Goal: Complete application form: Complete application form

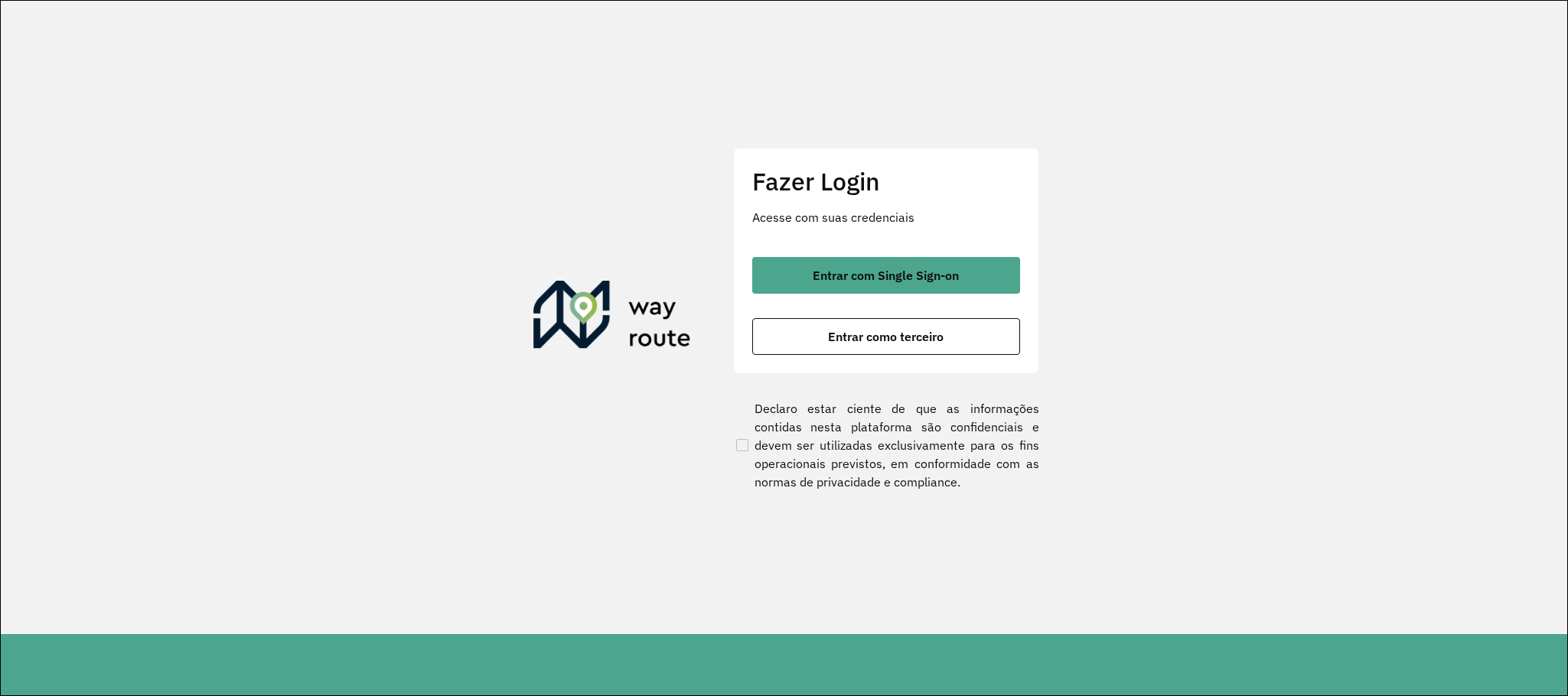
click at [935, 256] on div "Fazer Login Acesse com suas credenciais Entrar com Single Sign-on Entrar como t…" at bounding box center [886, 261] width 306 height 227
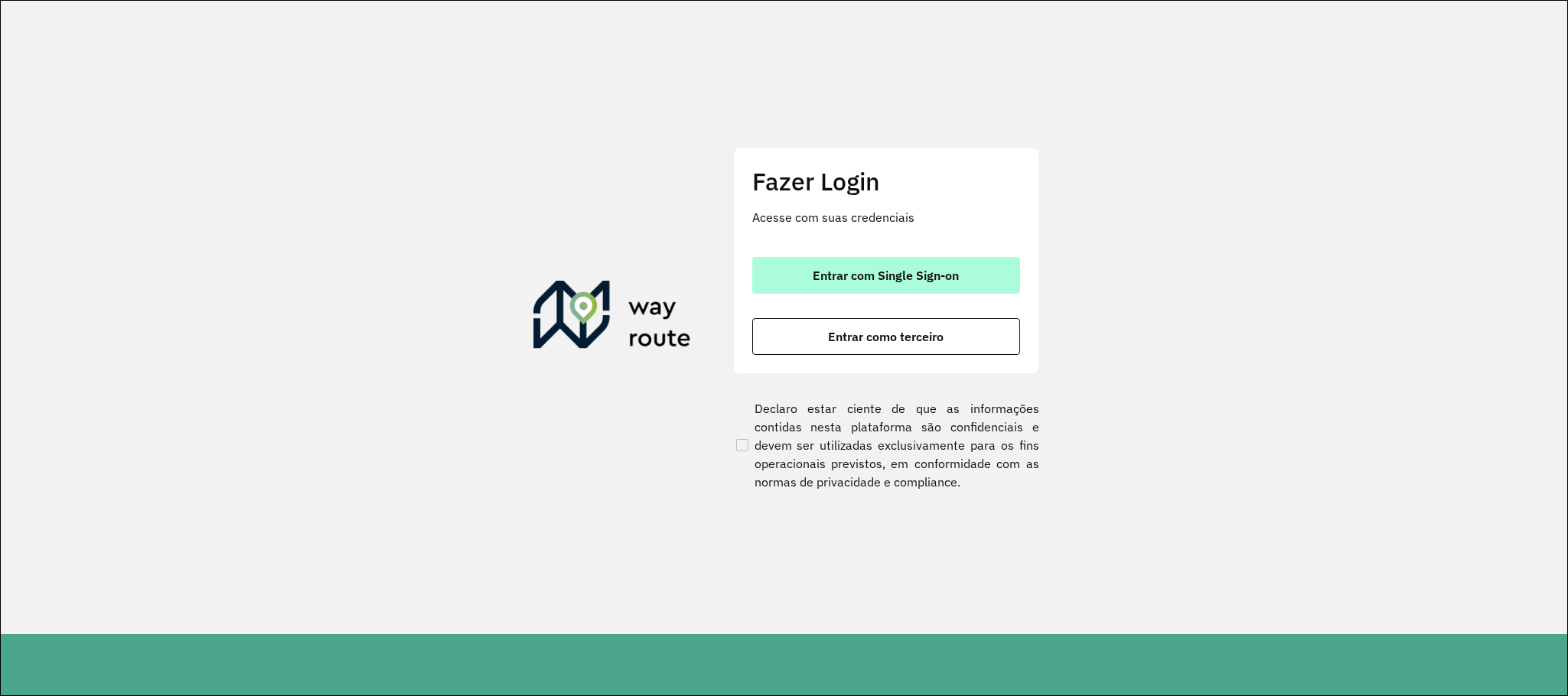
click at [919, 278] on span "Entrar com Single Sign-on" at bounding box center [886, 275] width 146 height 12
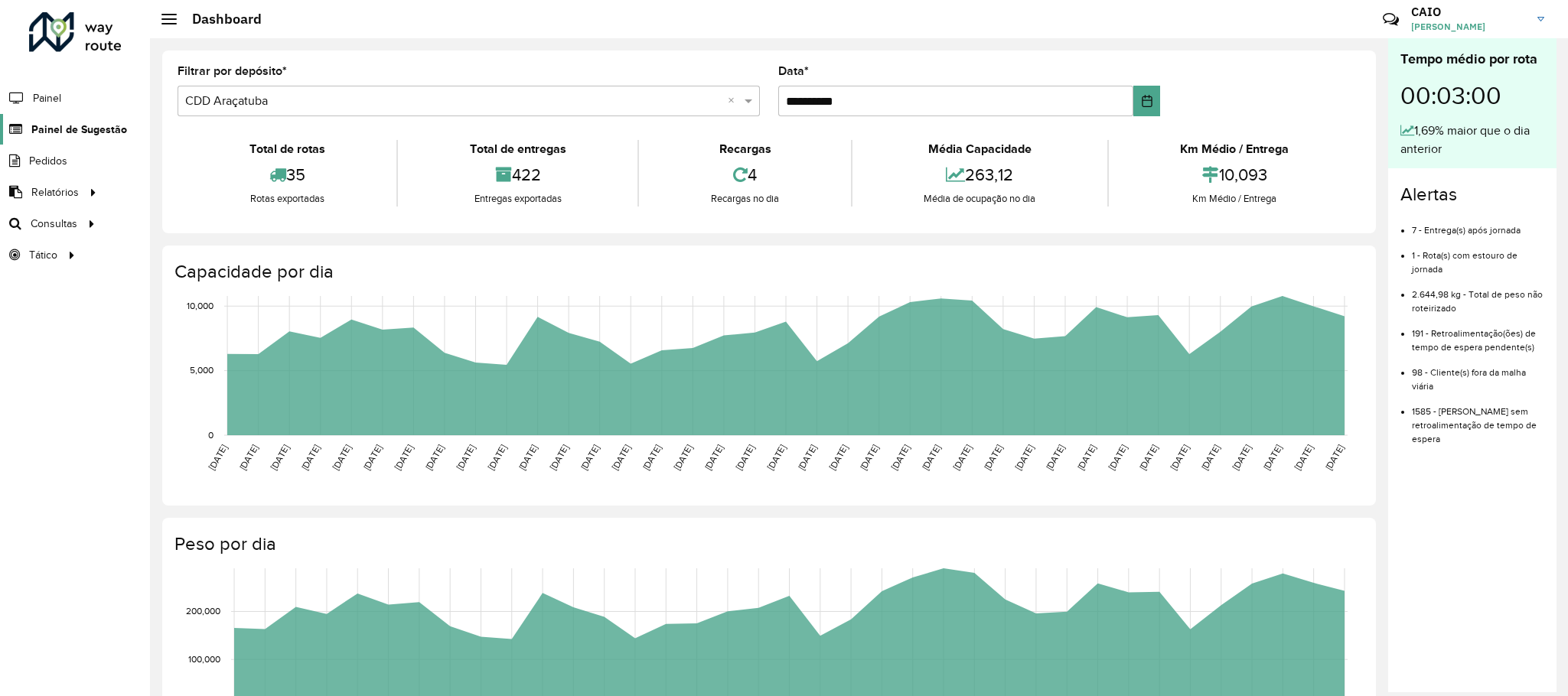
click at [84, 132] on span "Painel de Sugestão" at bounding box center [79, 129] width 96 height 16
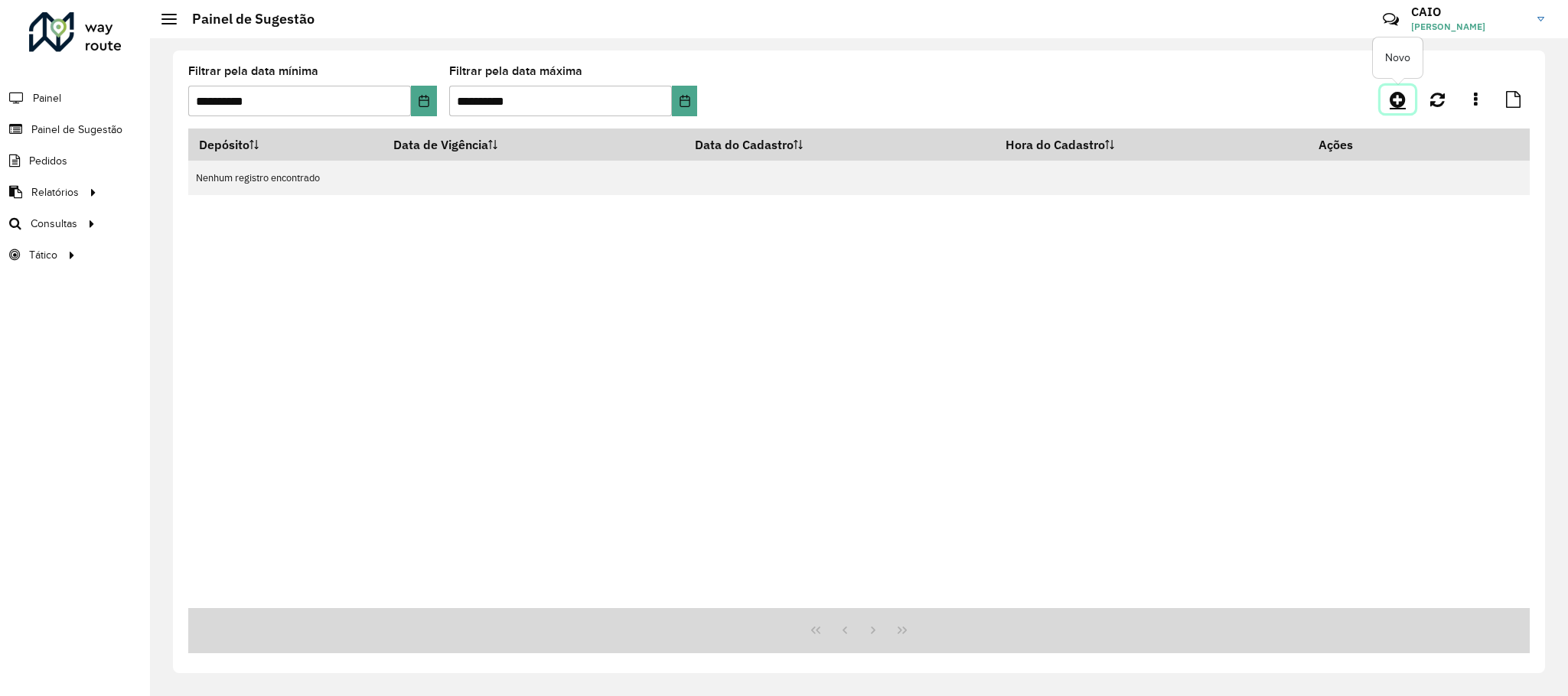
click at [1389, 88] on link at bounding box center [1397, 98] width 34 height 27
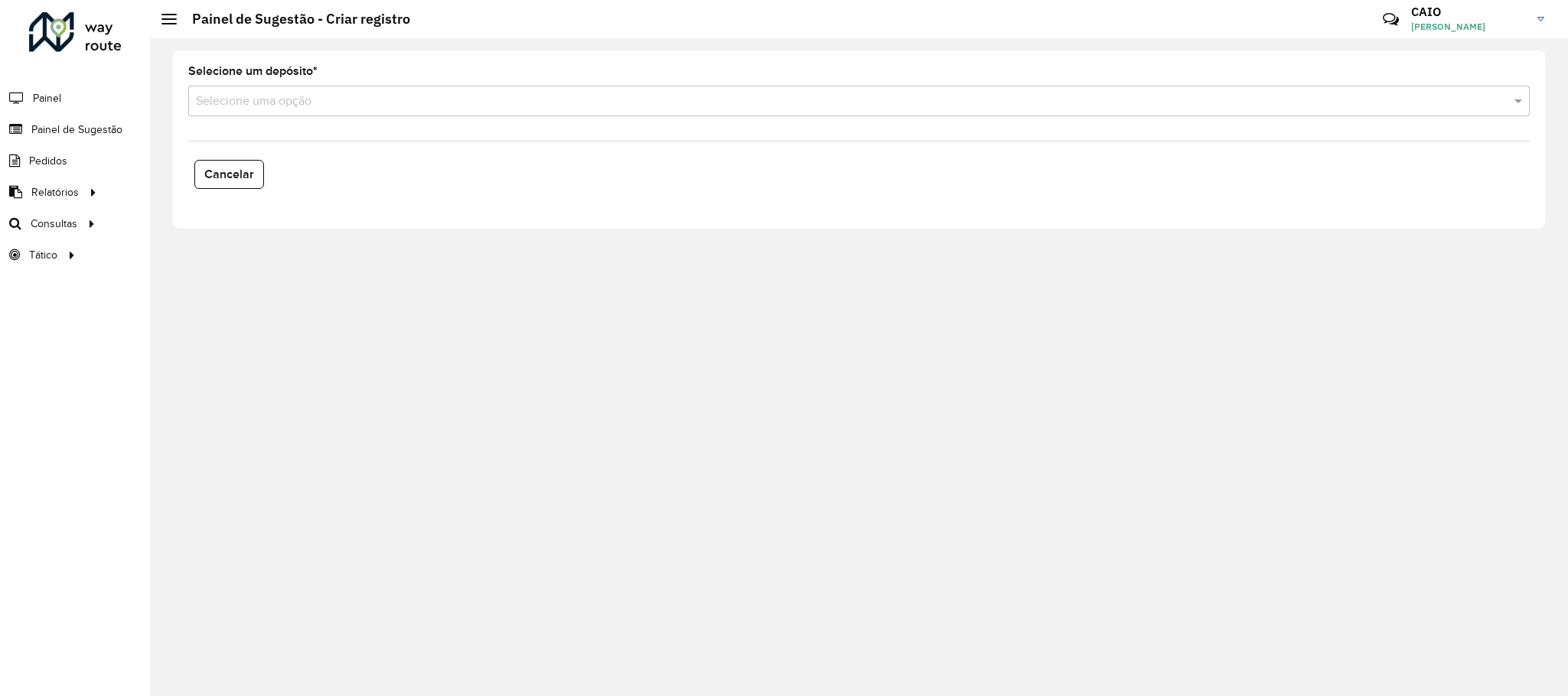
click at [249, 98] on input "text" at bounding box center [843, 101] width 1295 height 18
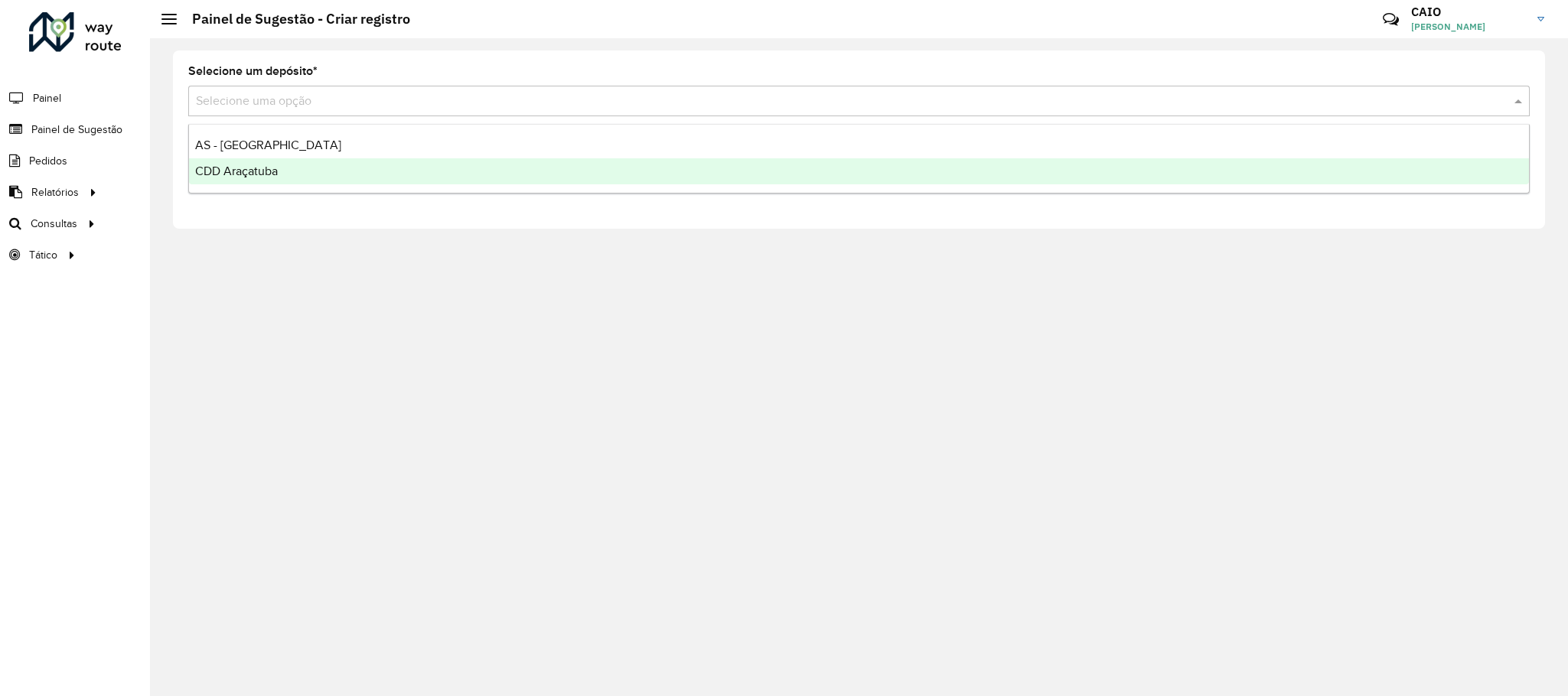
click at [289, 170] on div "CDD Araçatuba" at bounding box center [859, 171] width 1340 height 26
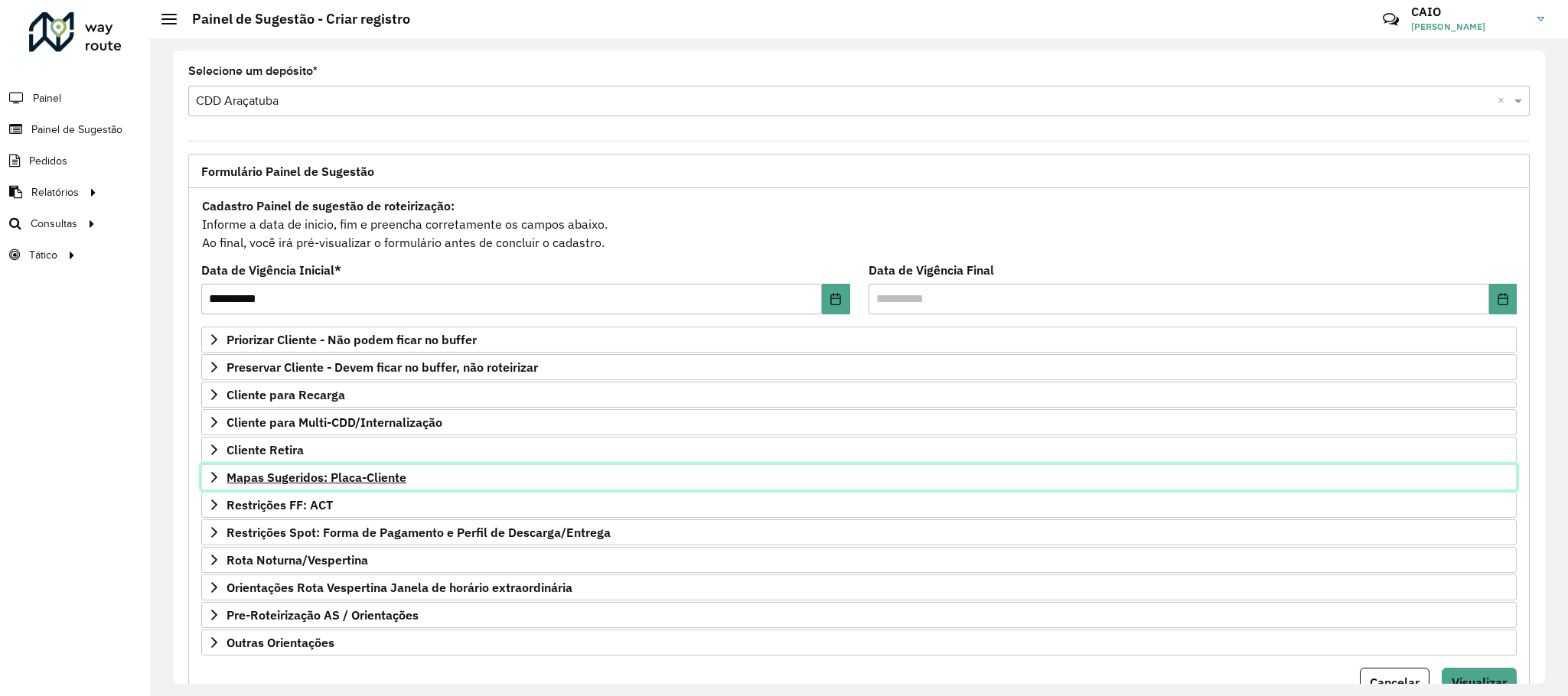
click at [377, 483] on span "Mapas Sugeridos: Placa-Cliente" at bounding box center [317, 477] width 180 height 12
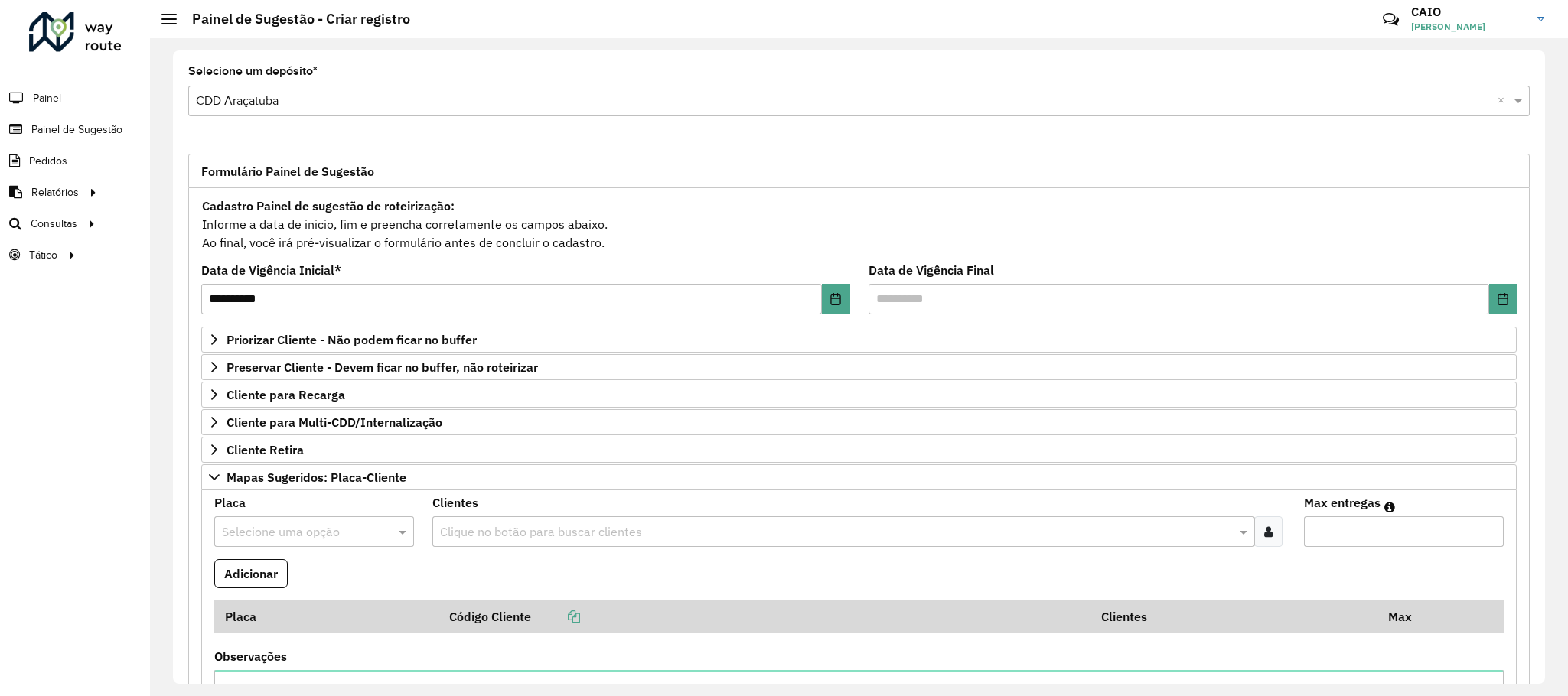
click at [308, 538] on input "text" at bounding box center [298, 532] width 154 height 18
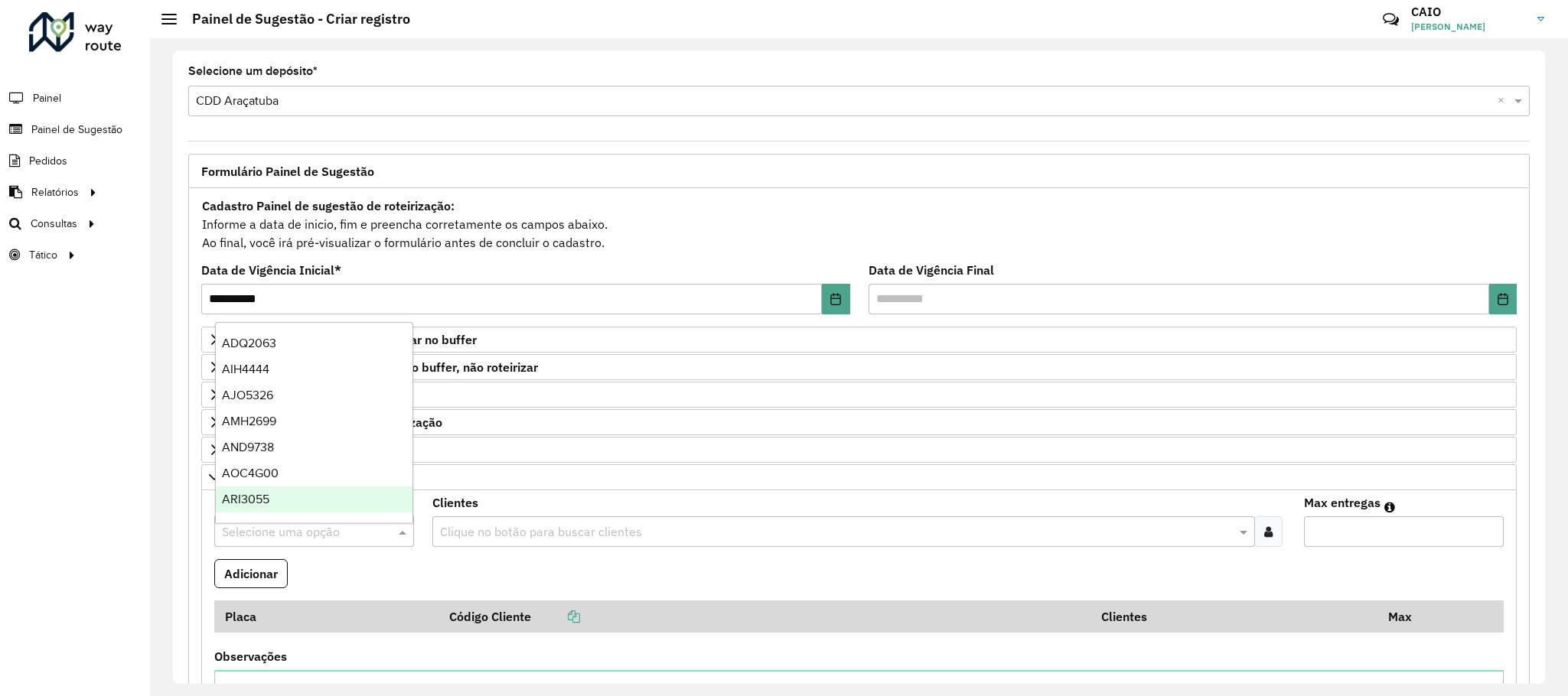
click at [246, 540] on input "text" at bounding box center [298, 532] width 154 height 18
type input "***"
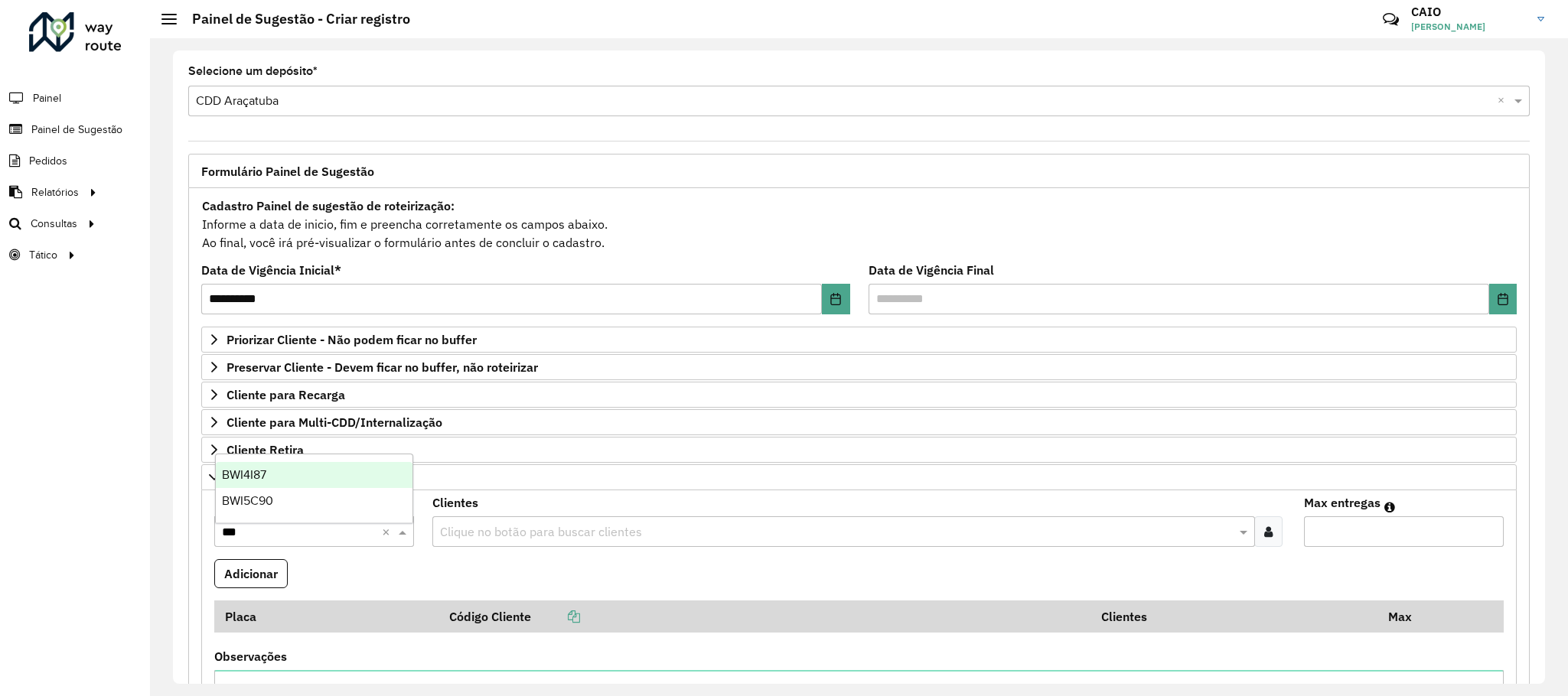
click at [296, 471] on div "BWI4I87" at bounding box center [314, 475] width 198 height 26
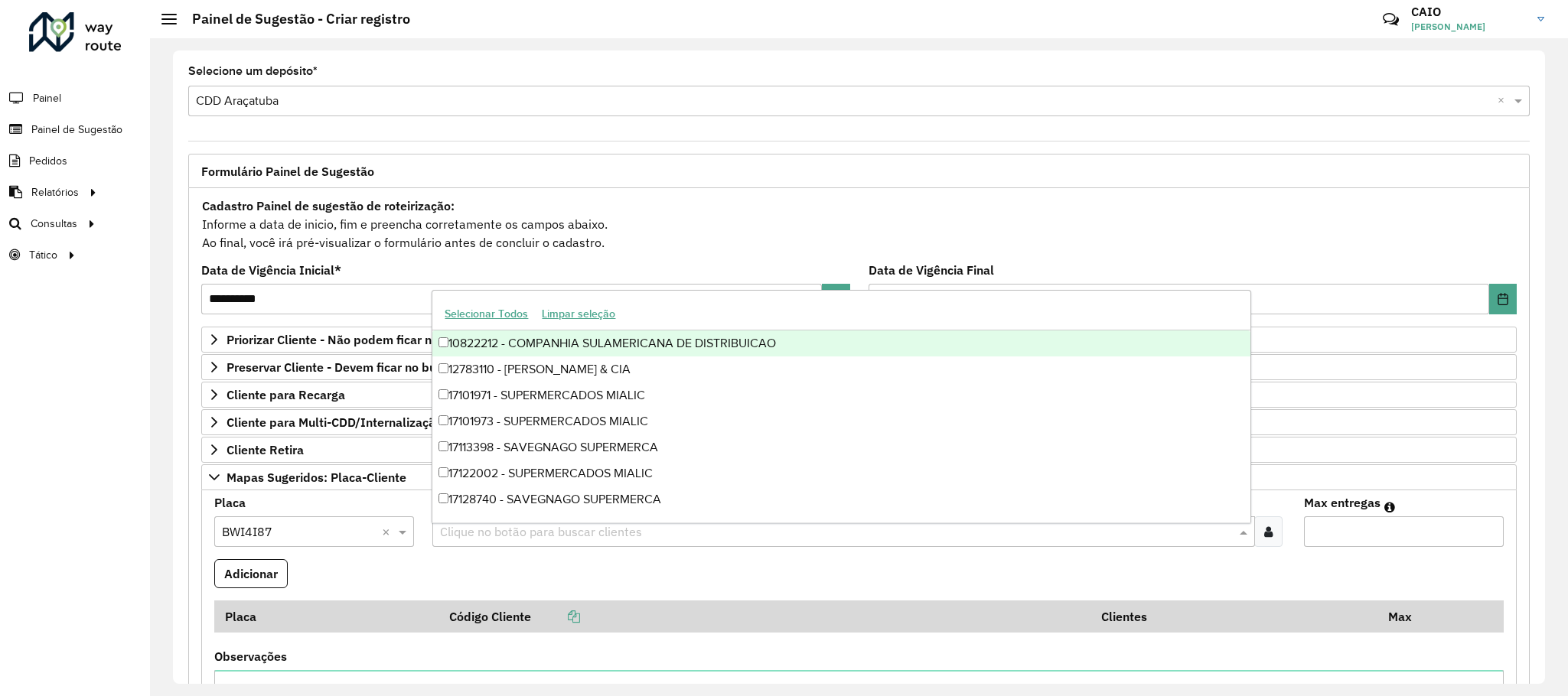
click at [504, 540] on input "text" at bounding box center [835, 532] width 799 height 18
type input "*****"
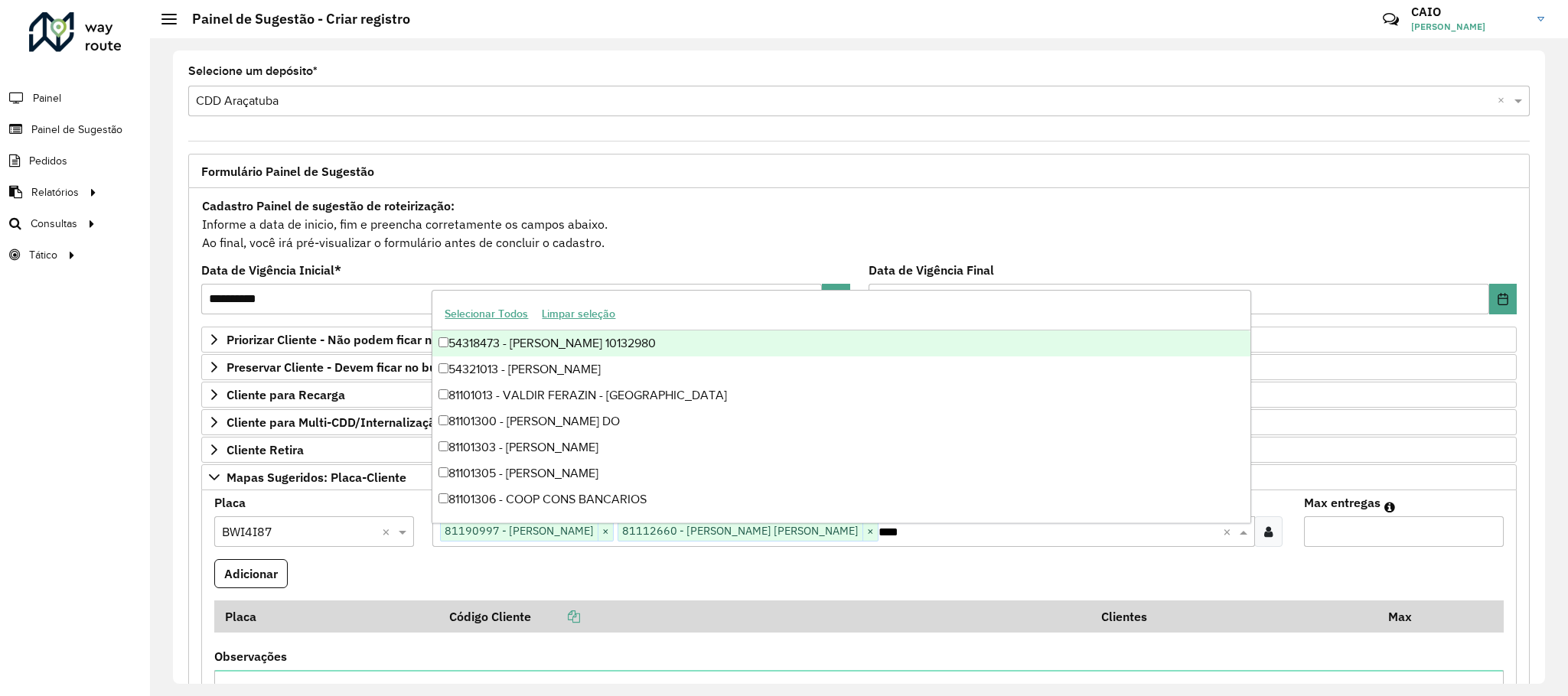
type input "*****"
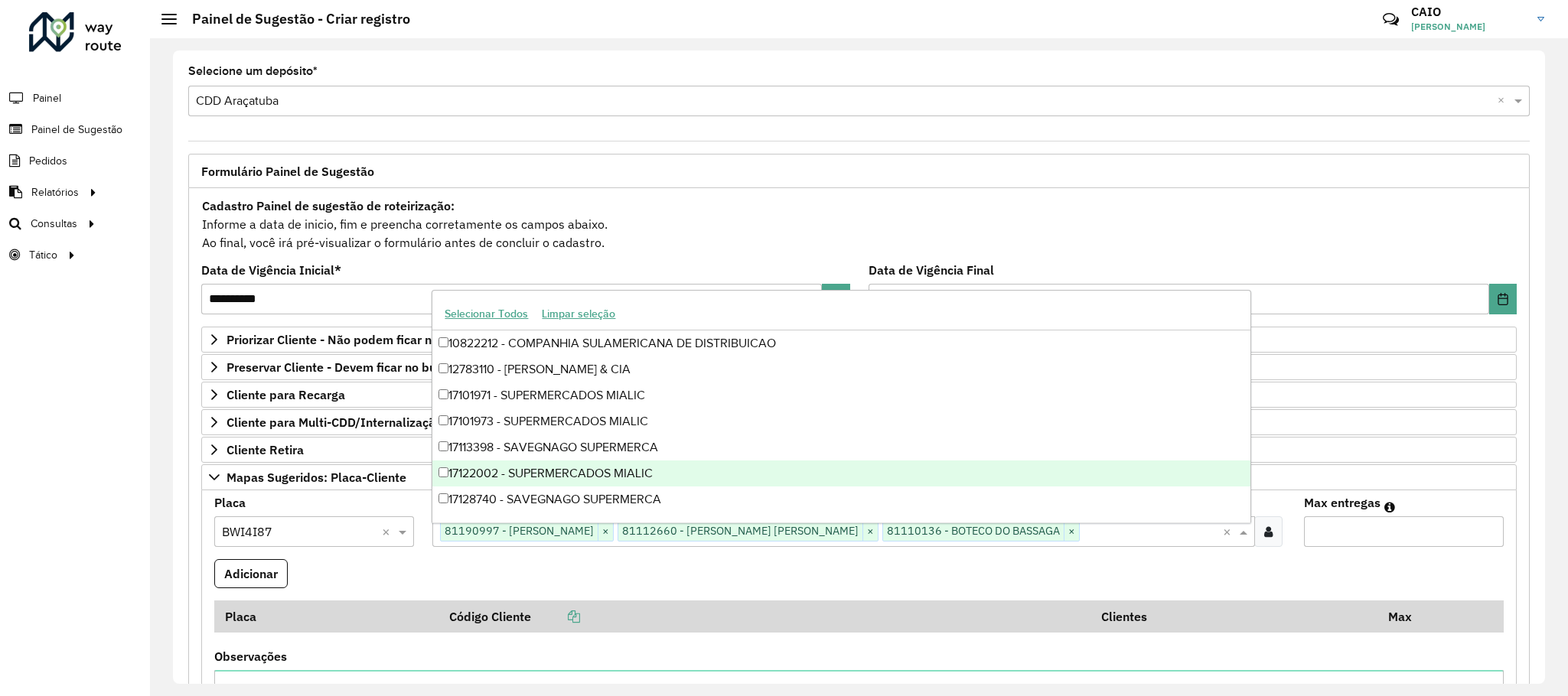
click at [1486, 533] on input "*" at bounding box center [1404, 531] width 200 height 31
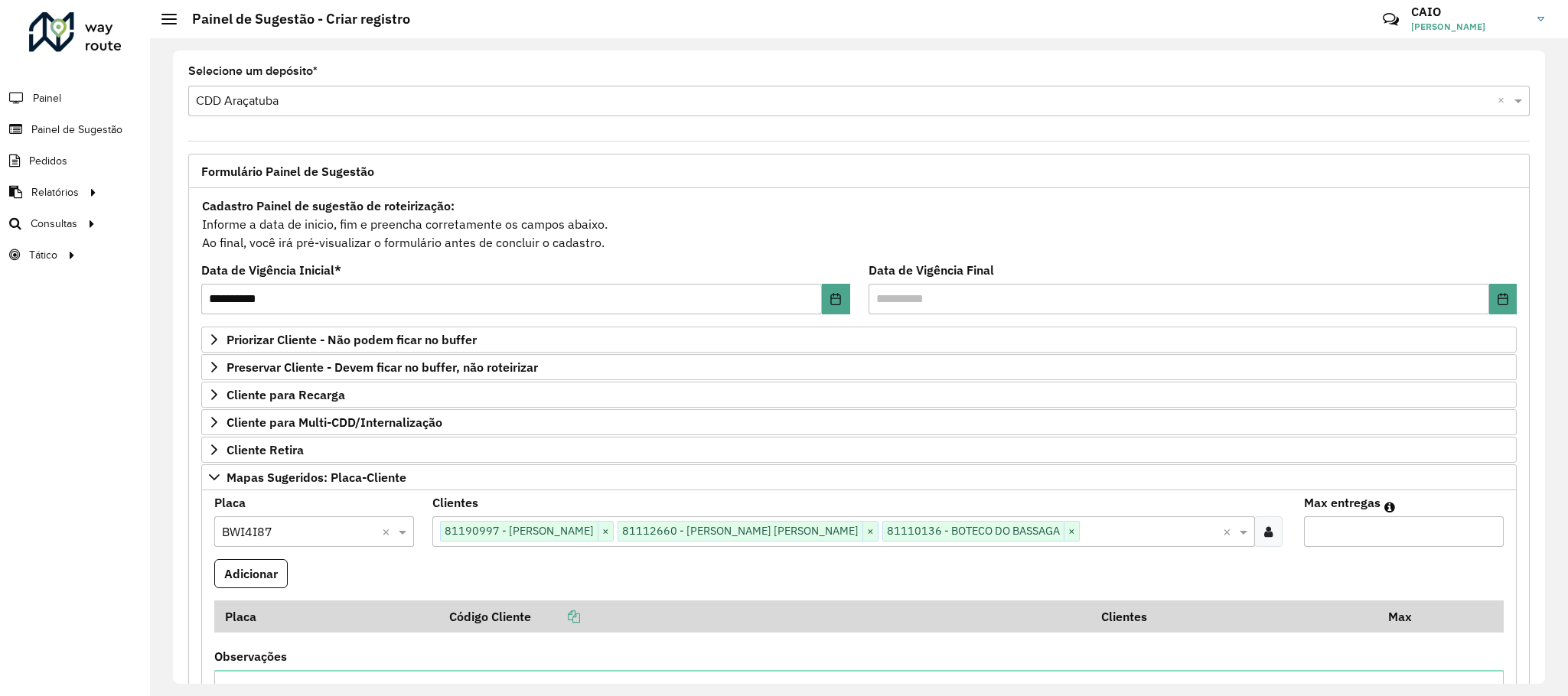
click at [1486, 533] on input "*" at bounding box center [1404, 531] width 200 height 31
type input "*"
click at [1486, 533] on input "*" at bounding box center [1404, 531] width 200 height 31
click at [260, 583] on button "Adicionar" at bounding box center [252, 573] width 74 height 29
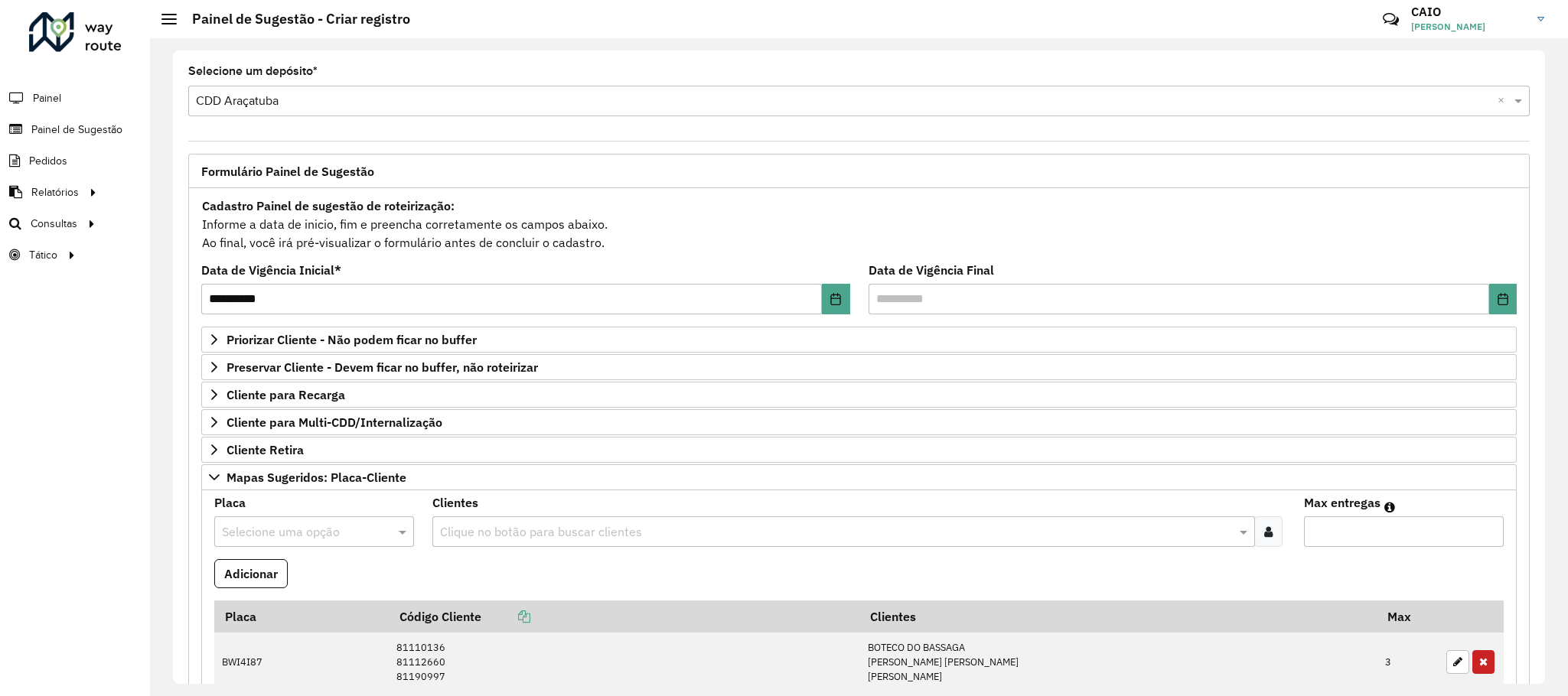
click at [295, 537] on input "text" at bounding box center [298, 532] width 154 height 18
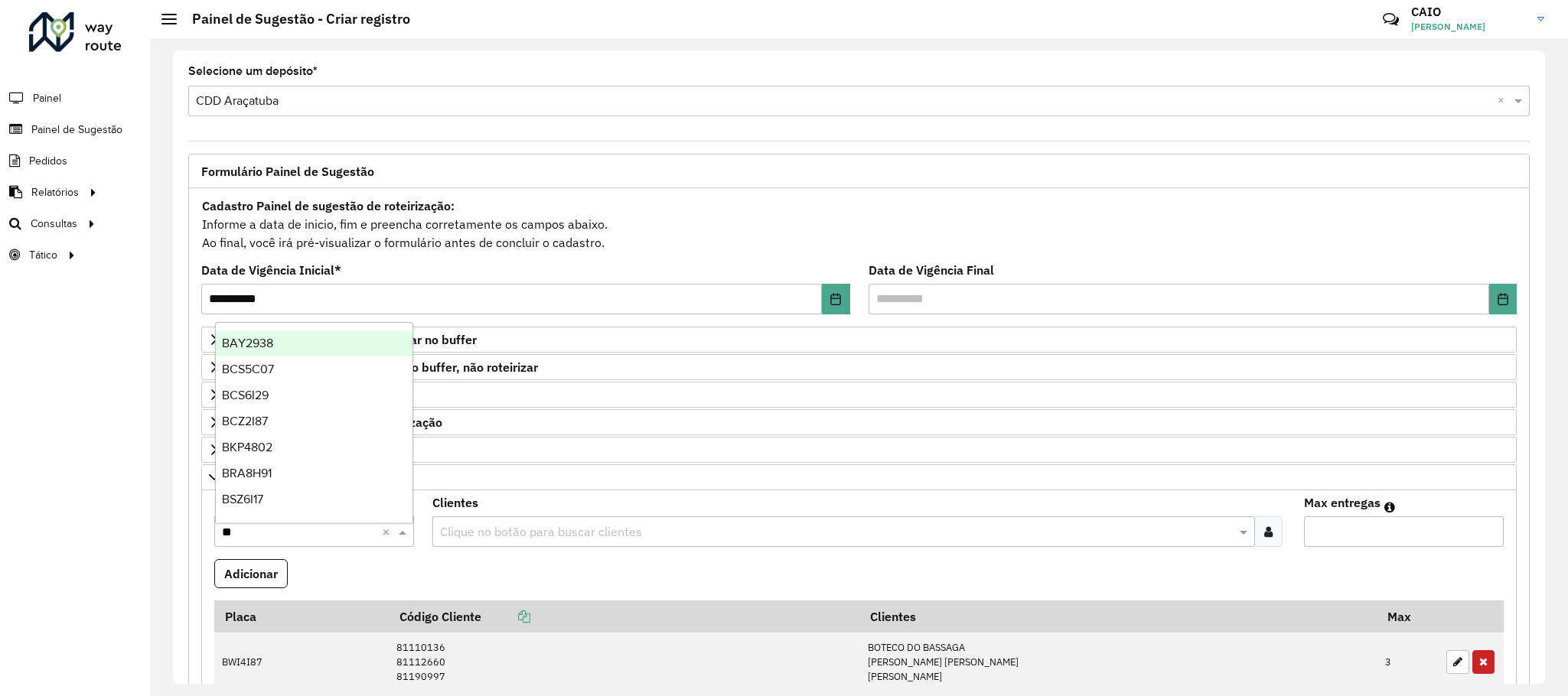
type input "***"
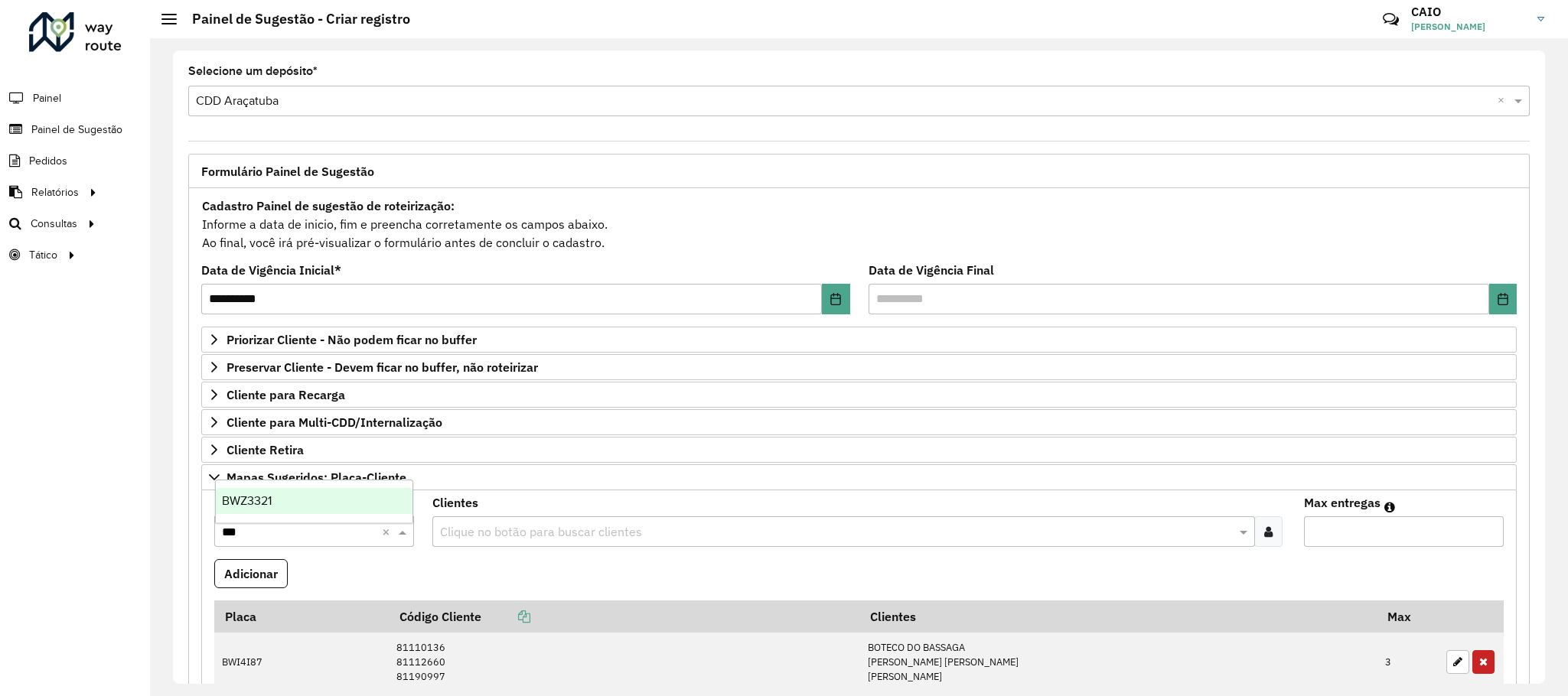
click at [322, 511] on div "BWZ3321" at bounding box center [314, 501] width 198 height 26
click at [466, 541] on input "text" at bounding box center [835, 532] width 799 height 18
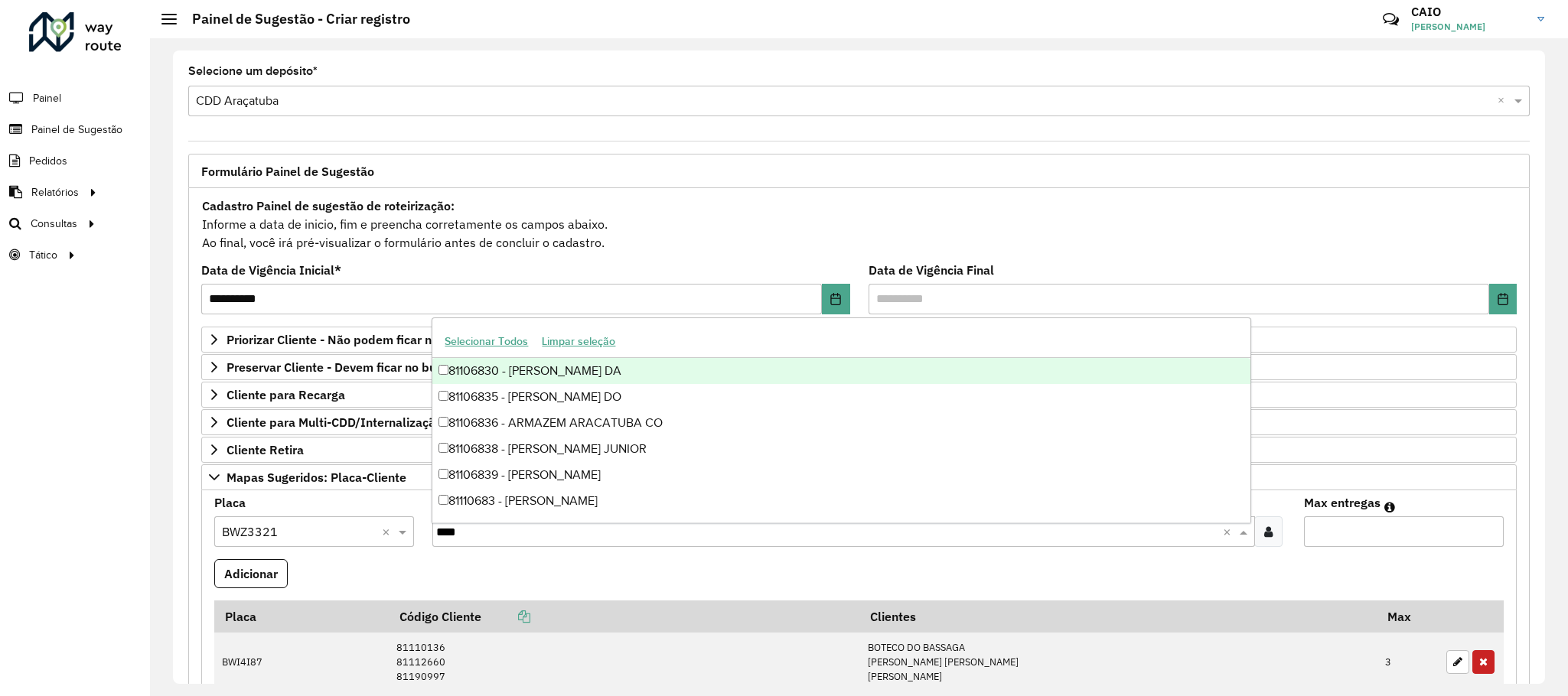
type input "*****"
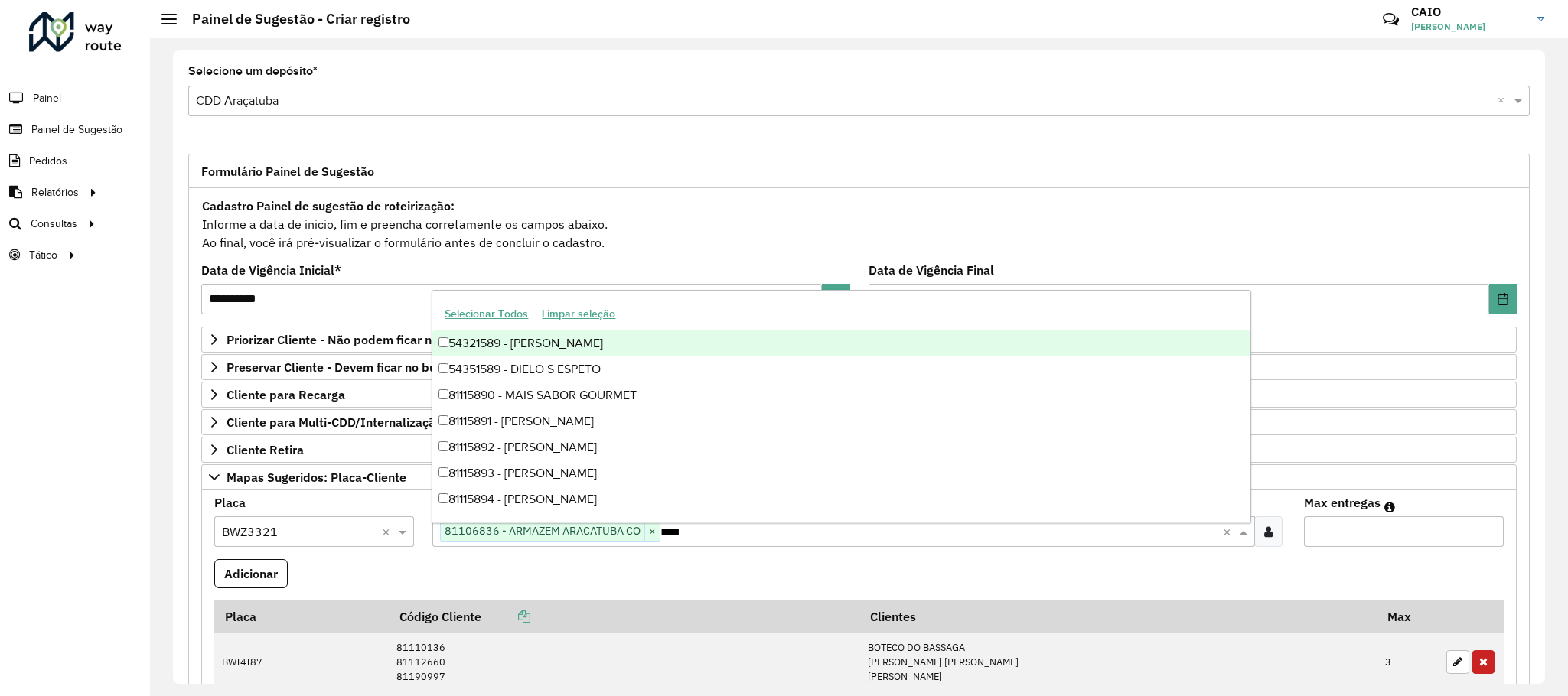
type input "*****"
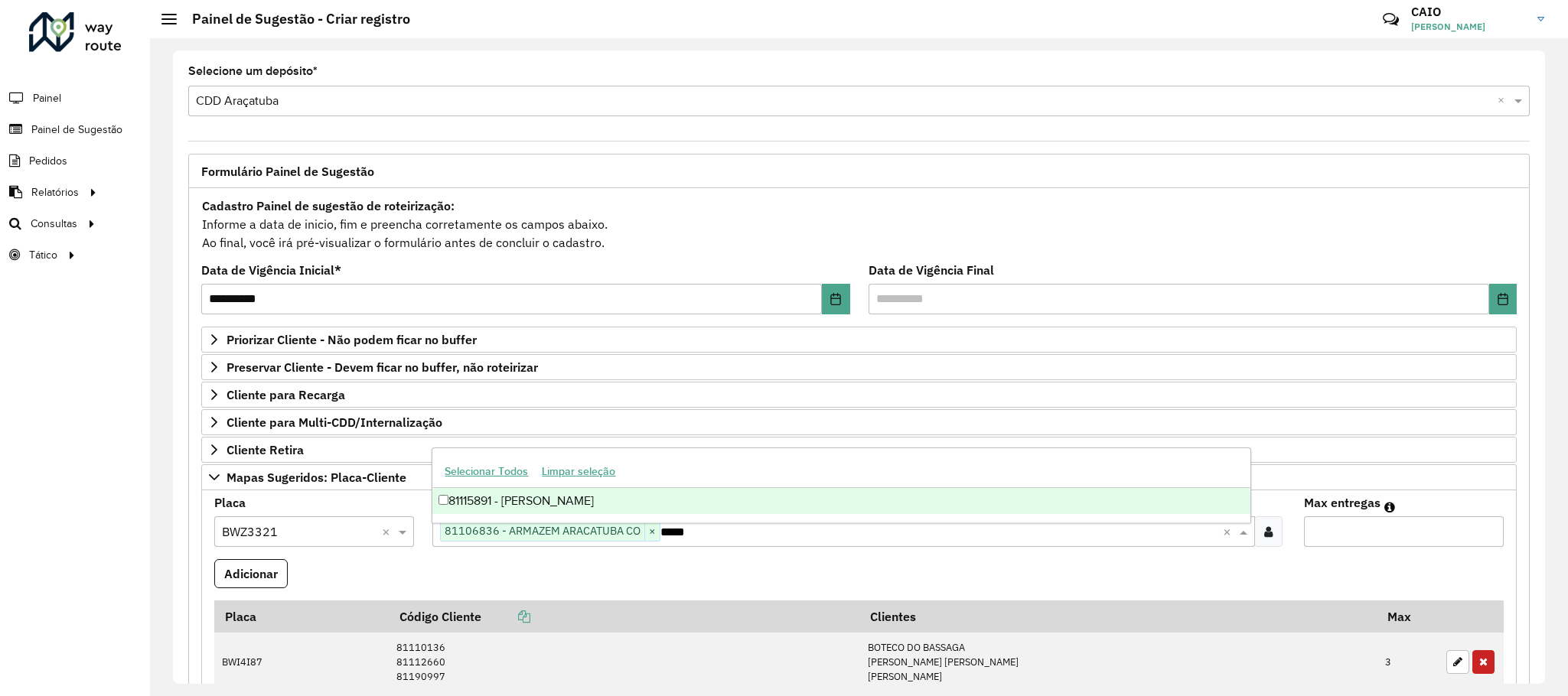
click at [485, 496] on div "81115891 - [PERSON_NAME]" at bounding box center [841, 501] width 817 height 26
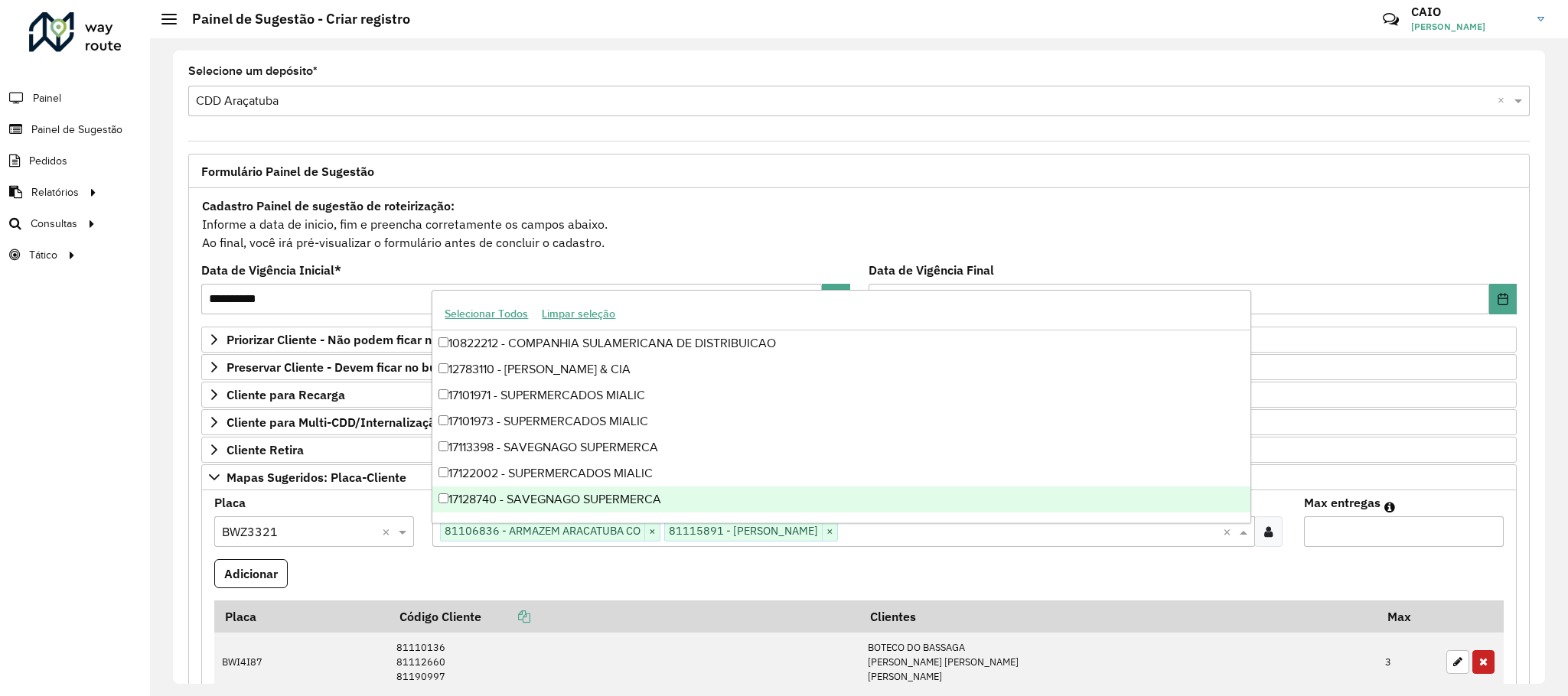
click at [1490, 533] on input "*" at bounding box center [1404, 531] width 200 height 31
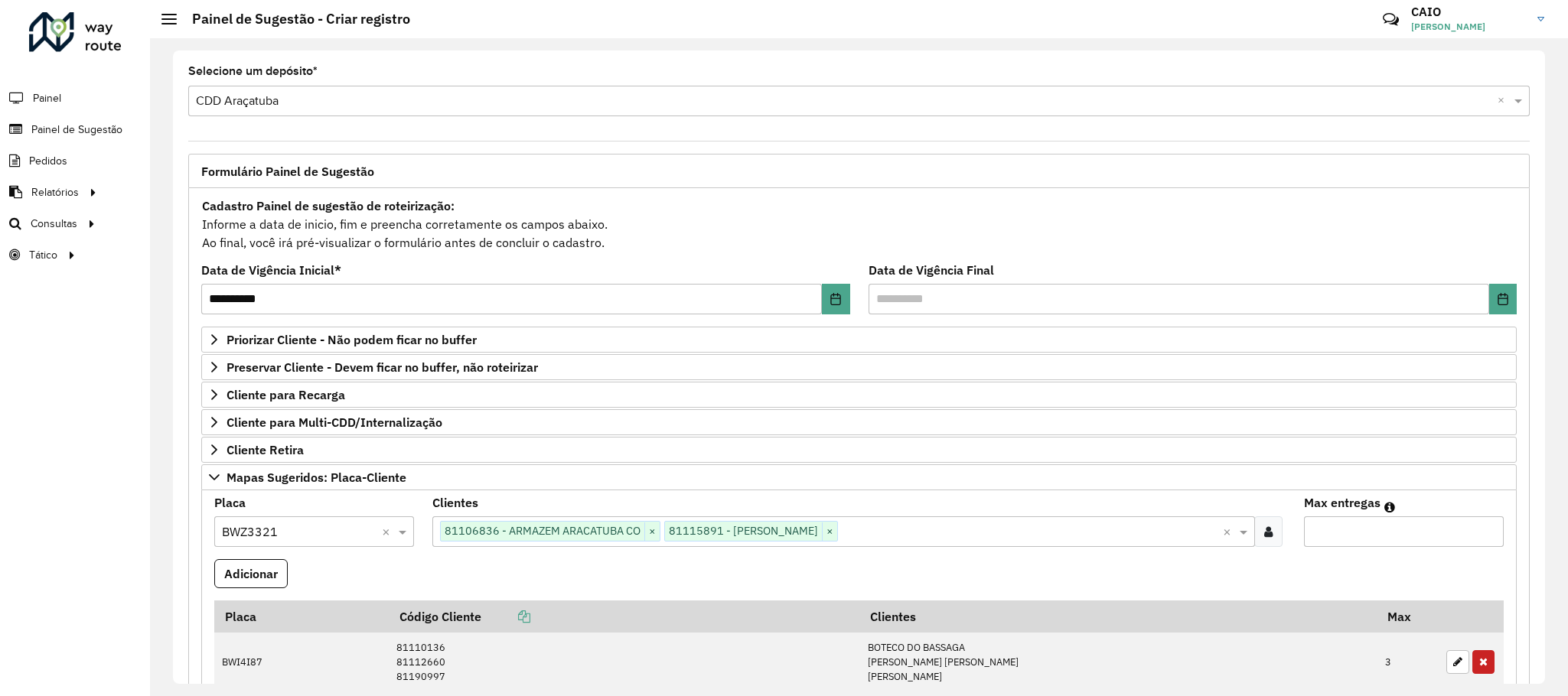
type input "*"
click at [1490, 533] on input "*" at bounding box center [1404, 531] width 200 height 31
click at [258, 567] on button "Adicionar" at bounding box center [252, 573] width 74 height 29
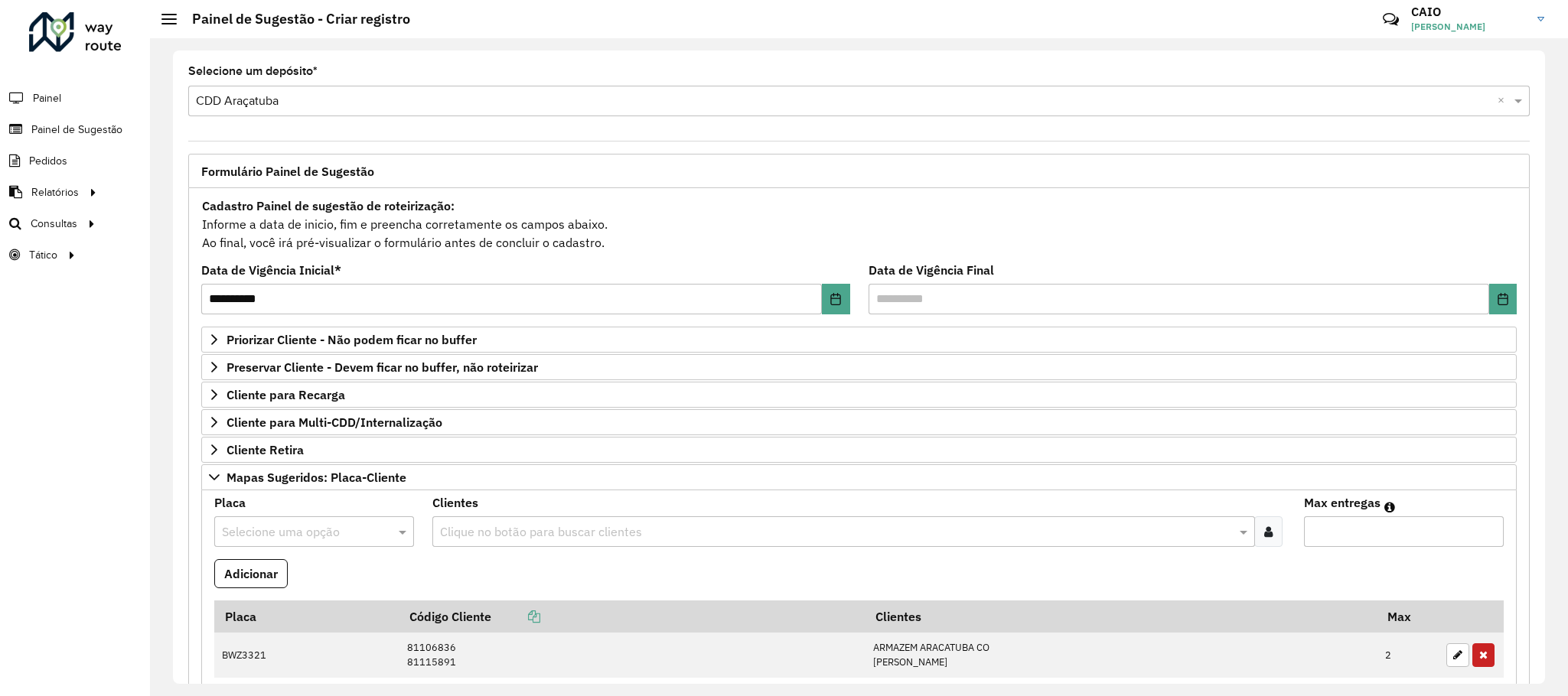
click at [317, 531] on input "text" at bounding box center [298, 532] width 154 height 18
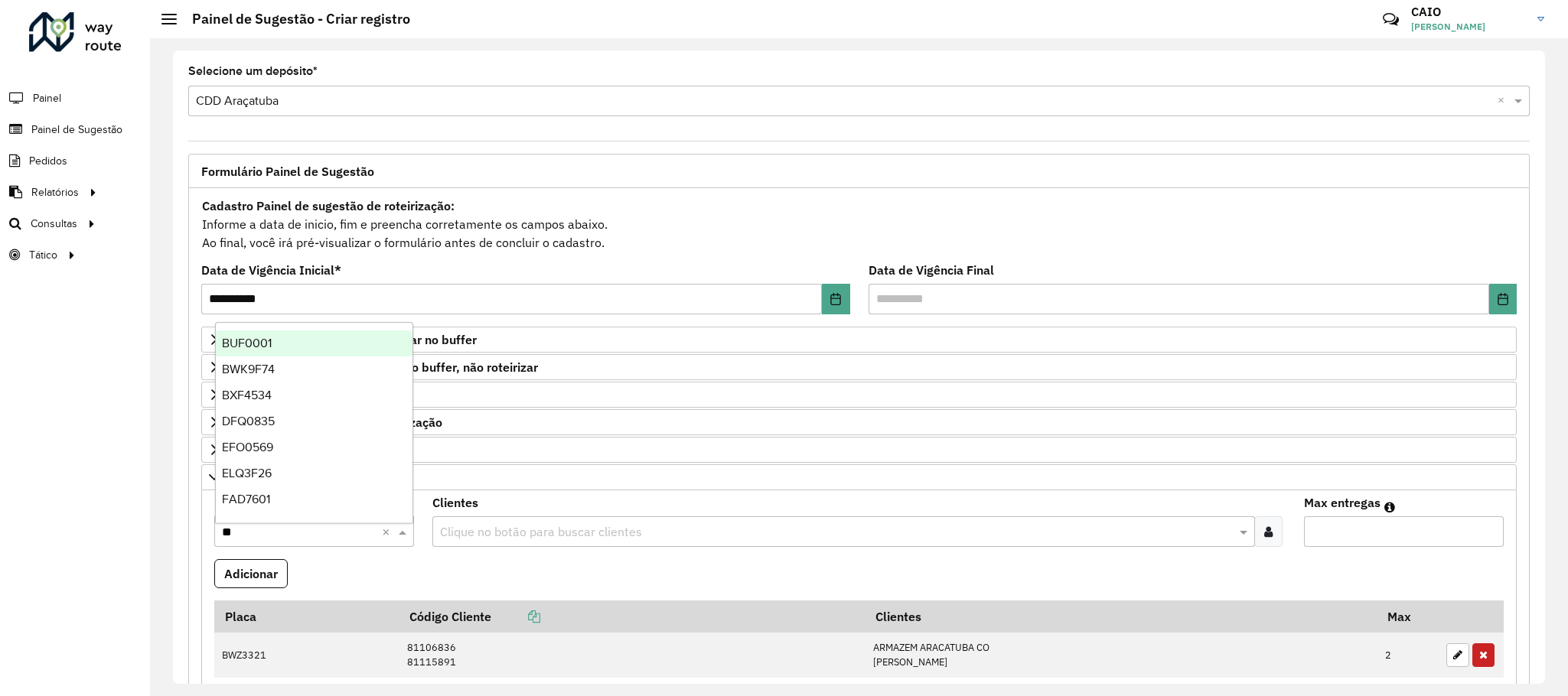
type input "***"
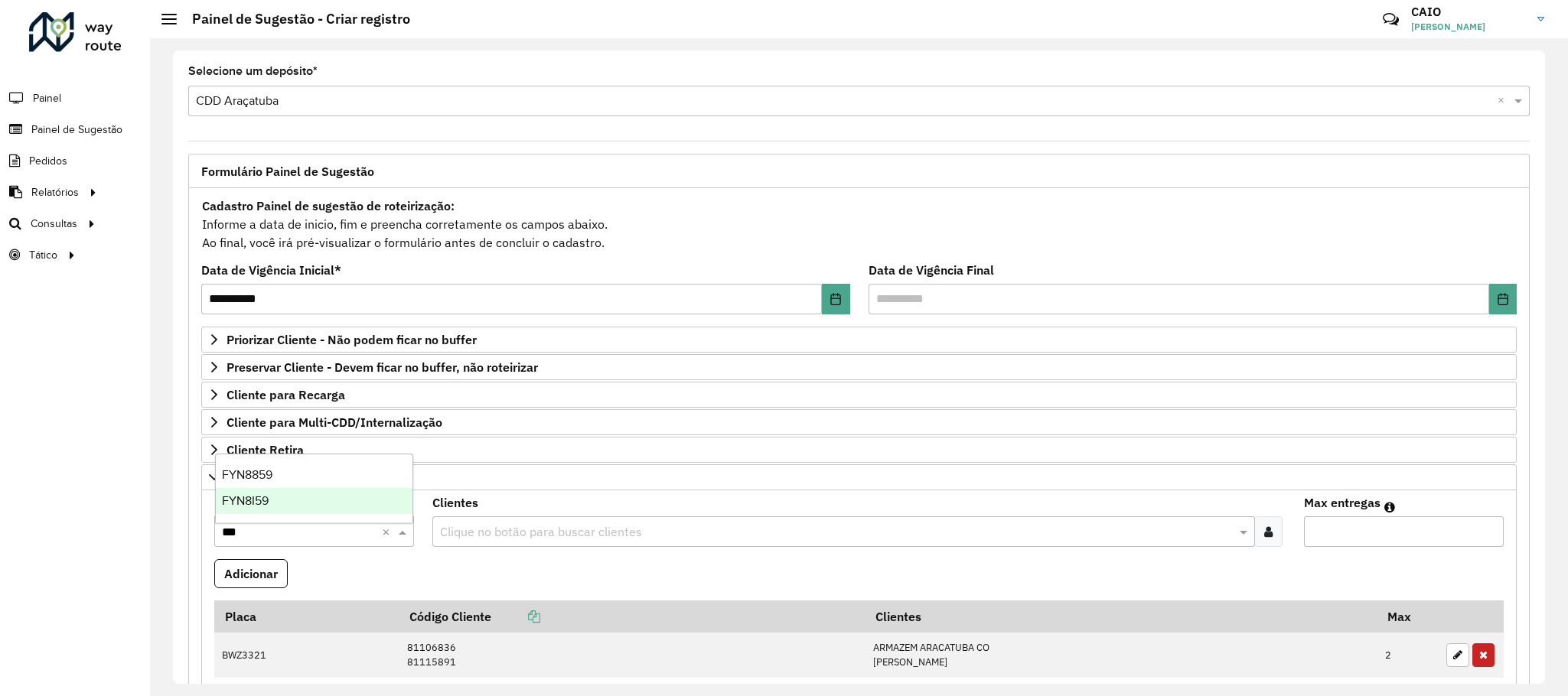
click at [322, 494] on div "FYN8I59" at bounding box center [314, 501] width 198 height 26
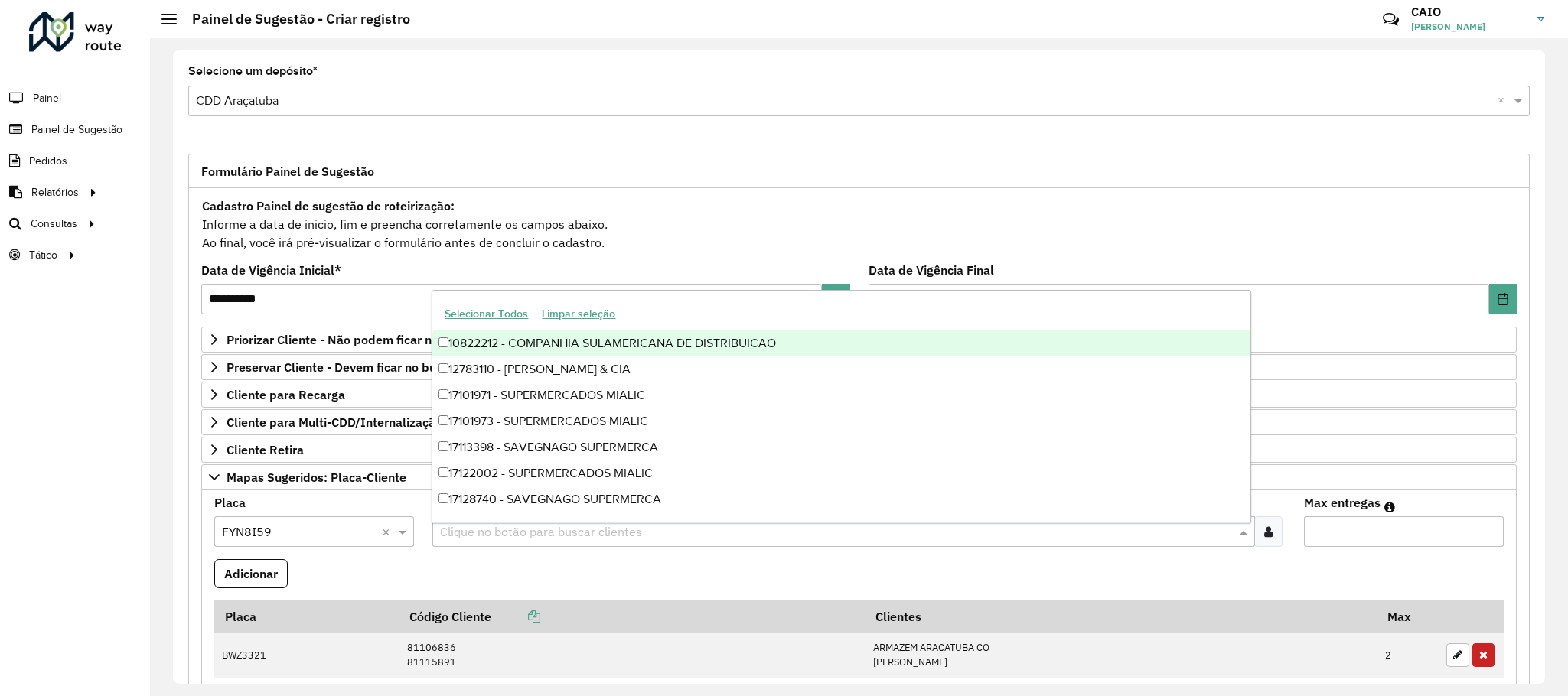
click at [492, 541] on input "text" at bounding box center [835, 532] width 799 height 18
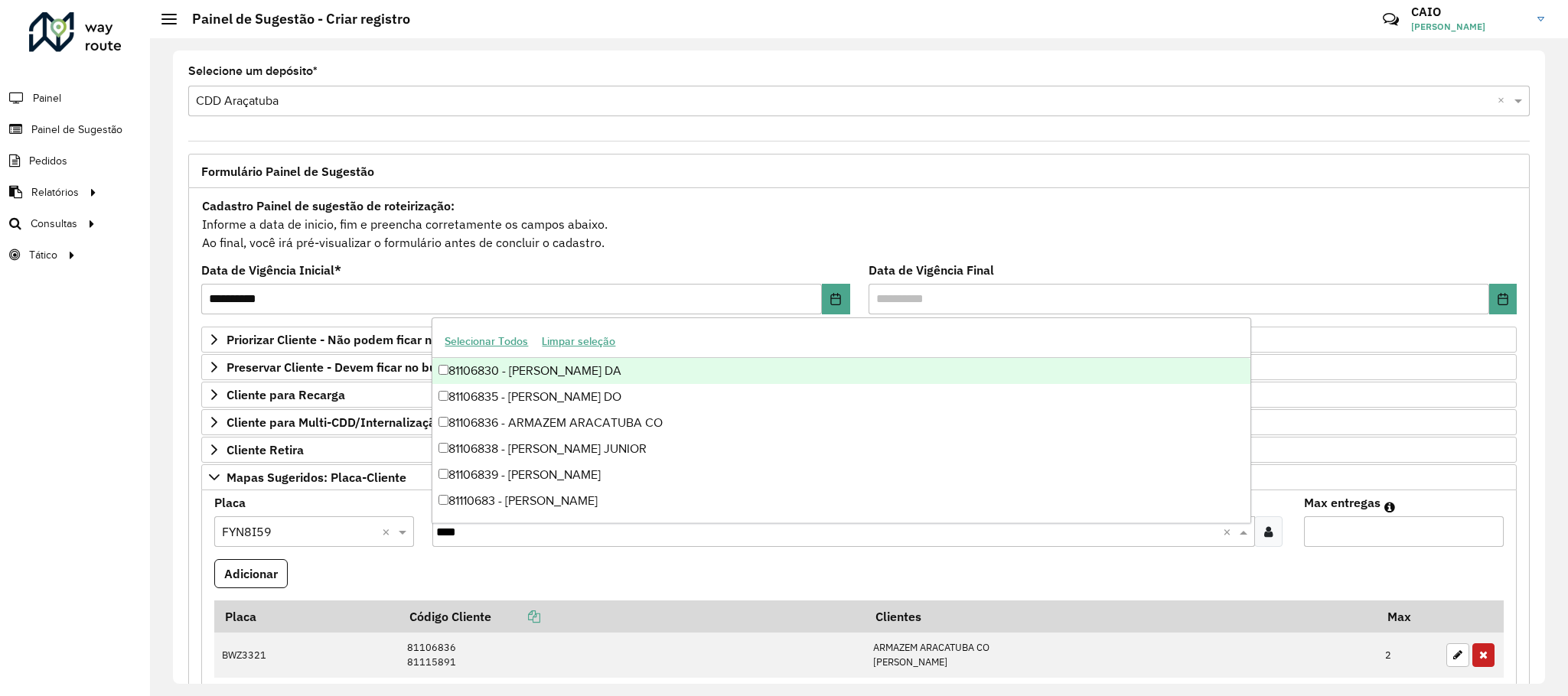
type input "*****"
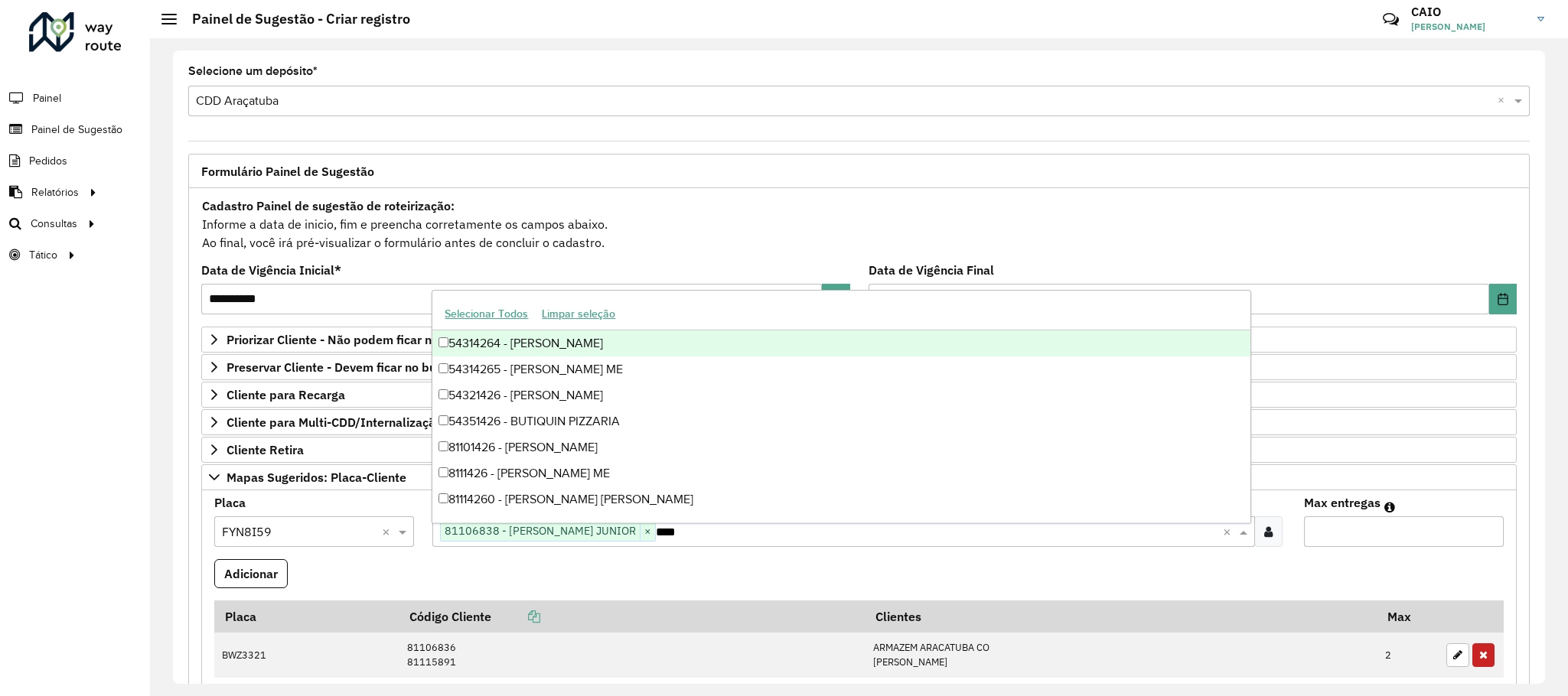
type input "*****"
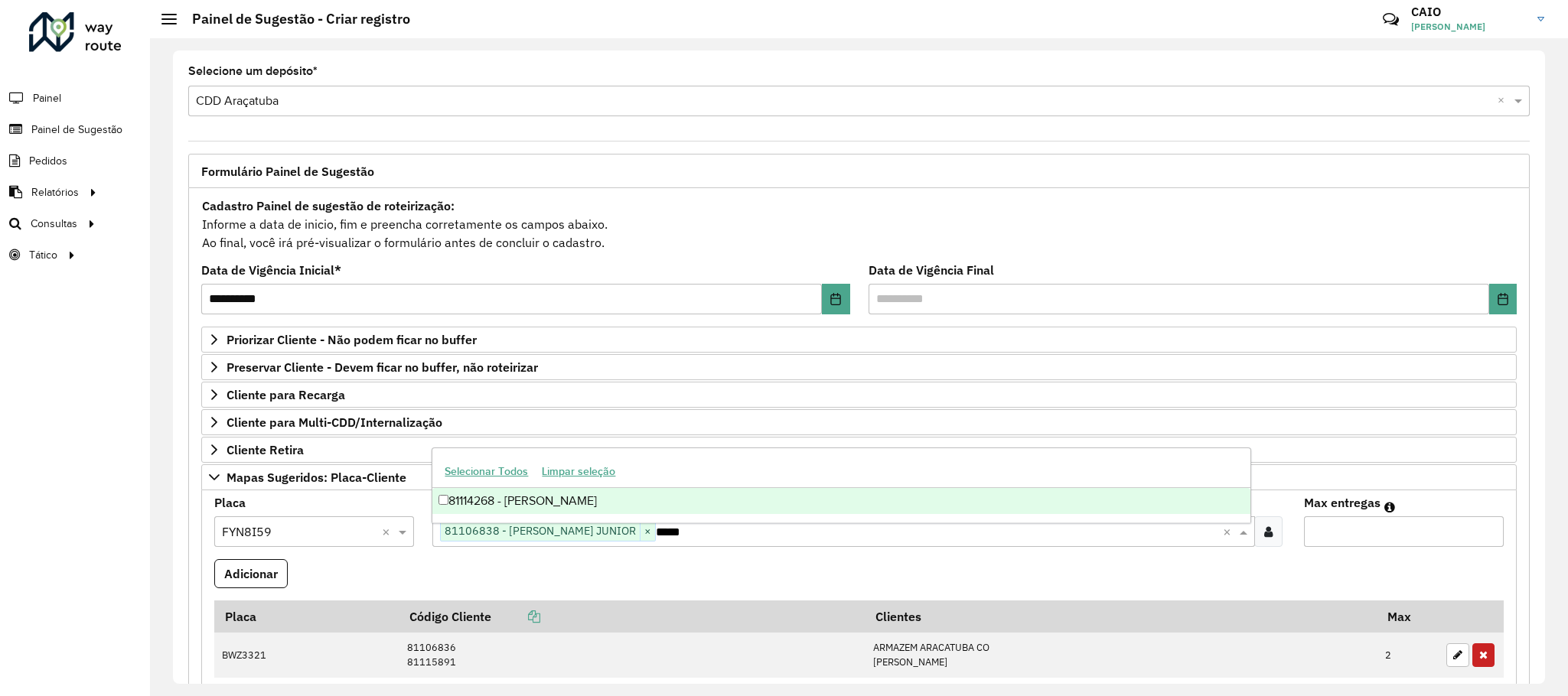
click at [537, 501] on div "81114268 - [PERSON_NAME]" at bounding box center [841, 501] width 817 height 26
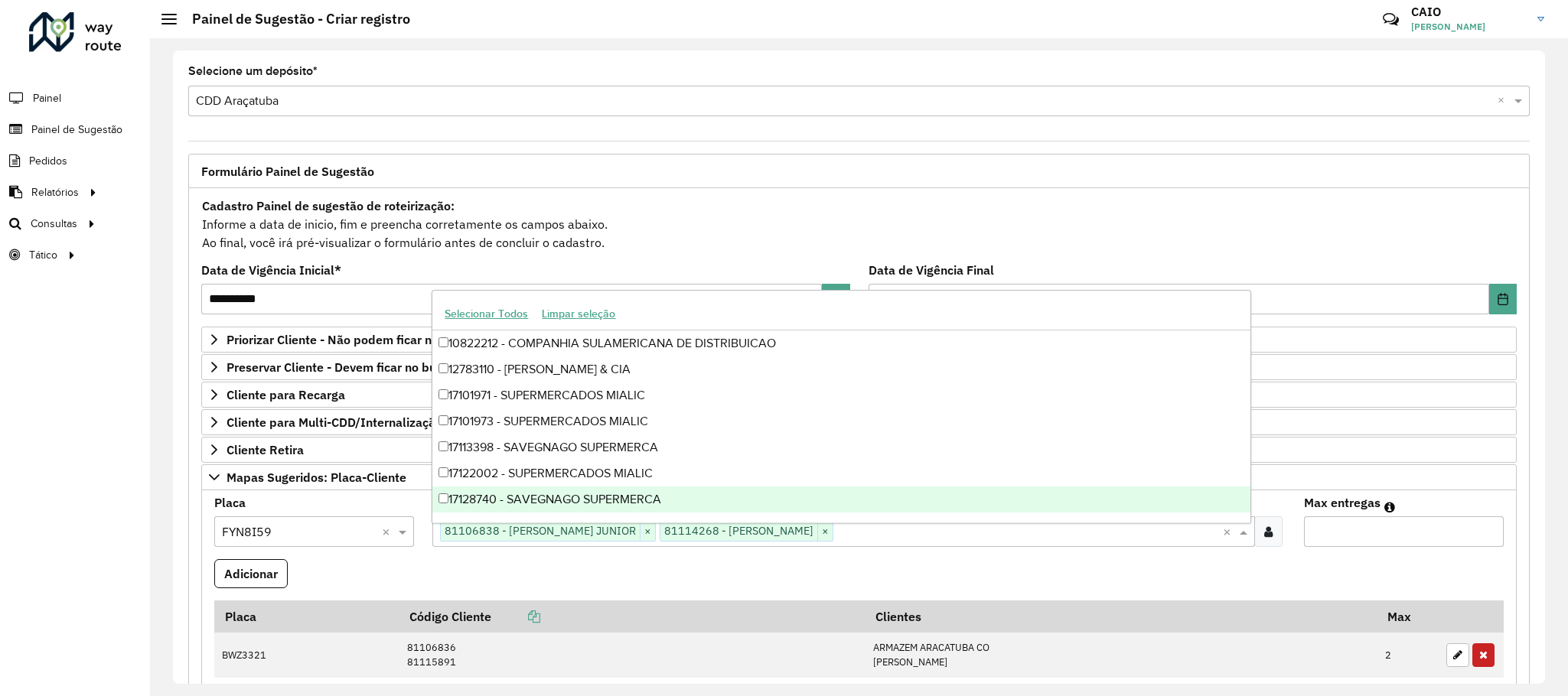
click at [1482, 533] on input "*" at bounding box center [1404, 531] width 200 height 31
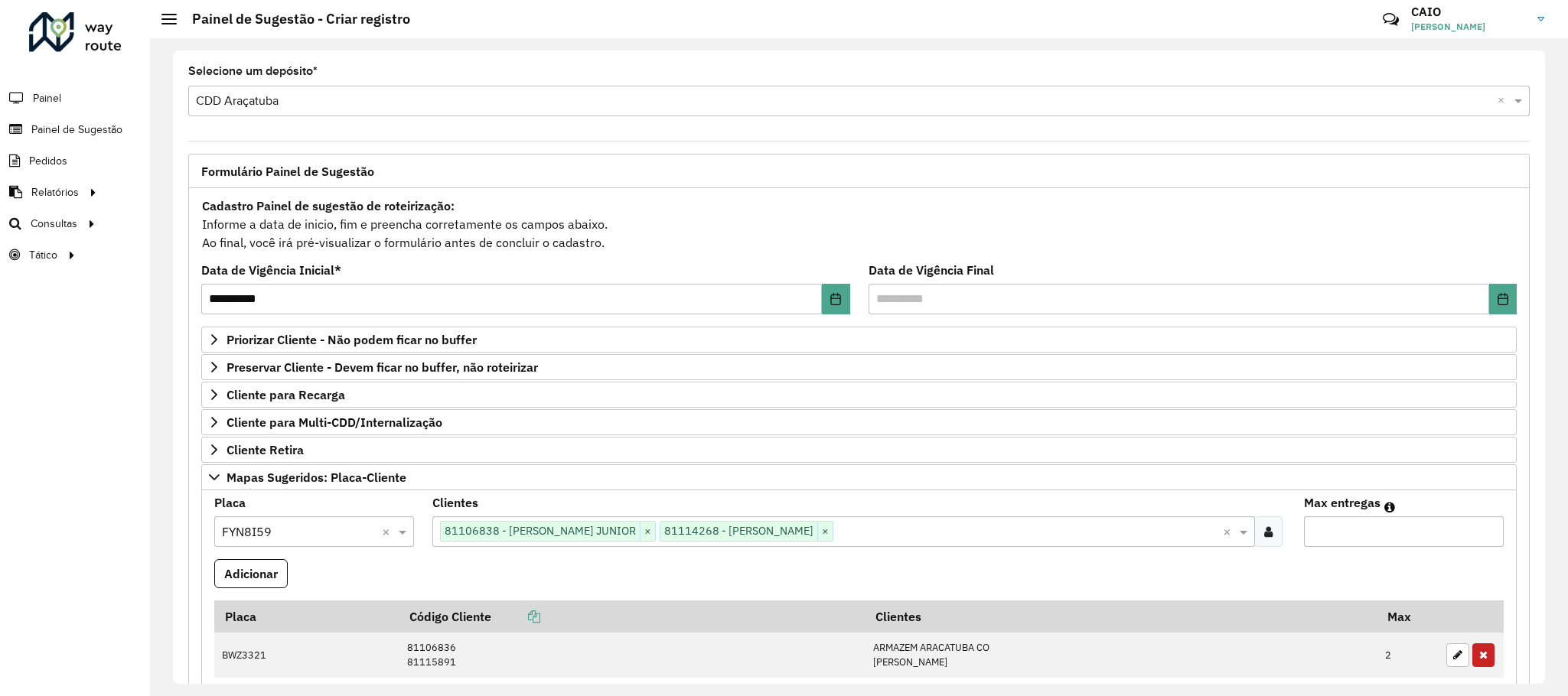
type input "*"
click at [1482, 533] on input "*" at bounding box center [1404, 531] width 200 height 31
click at [222, 587] on button "Adicionar" at bounding box center [252, 573] width 74 height 29
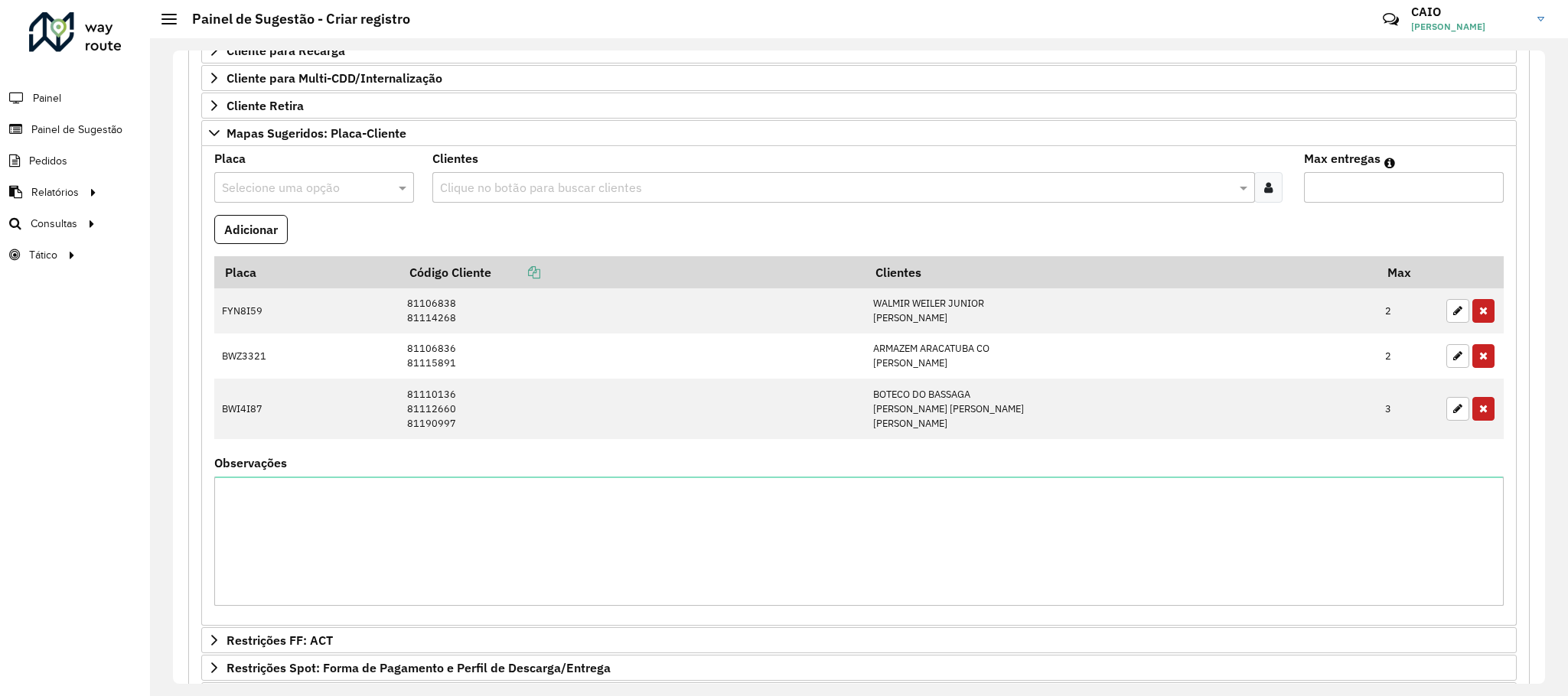
scroll to position [574, 0]
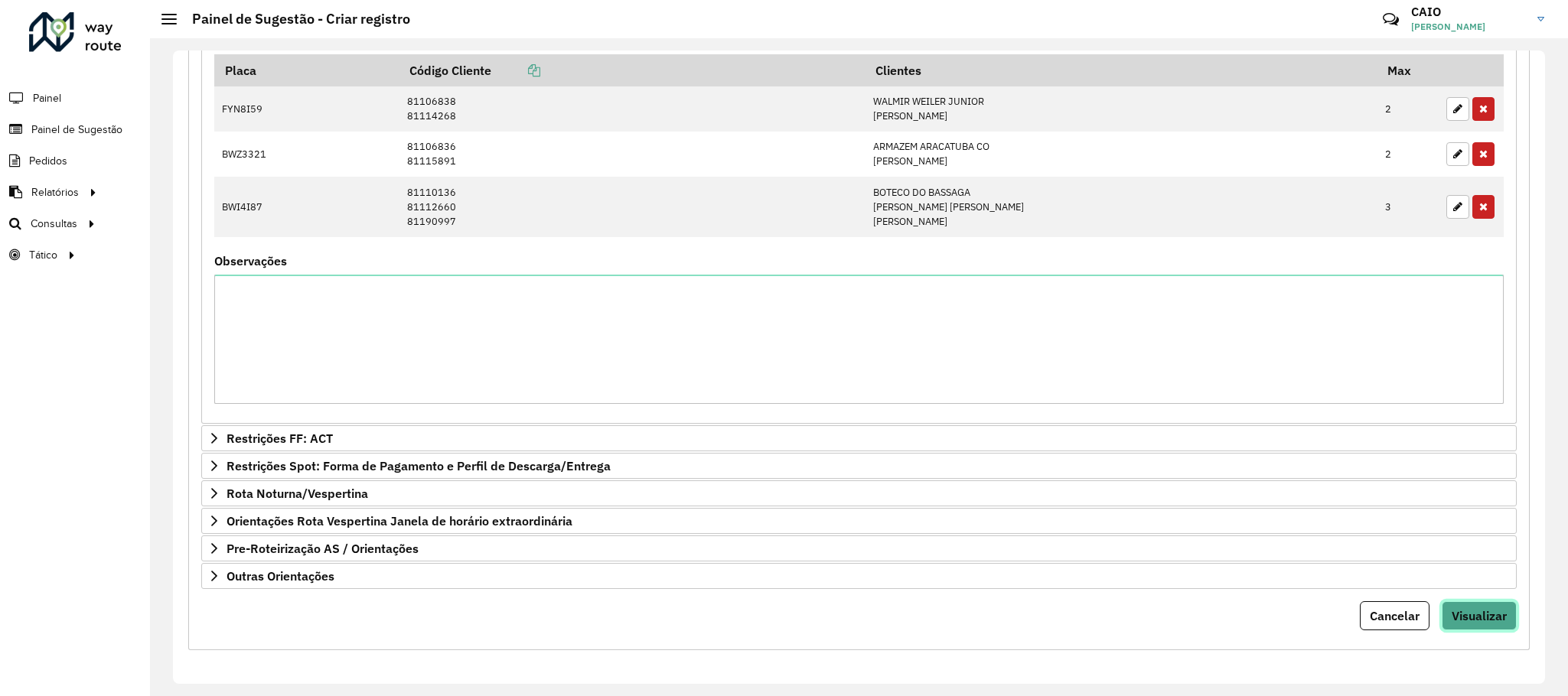
click at [1484, 623] on span "Visualizar" at bounding box center [1479, 615] width 55 height 15
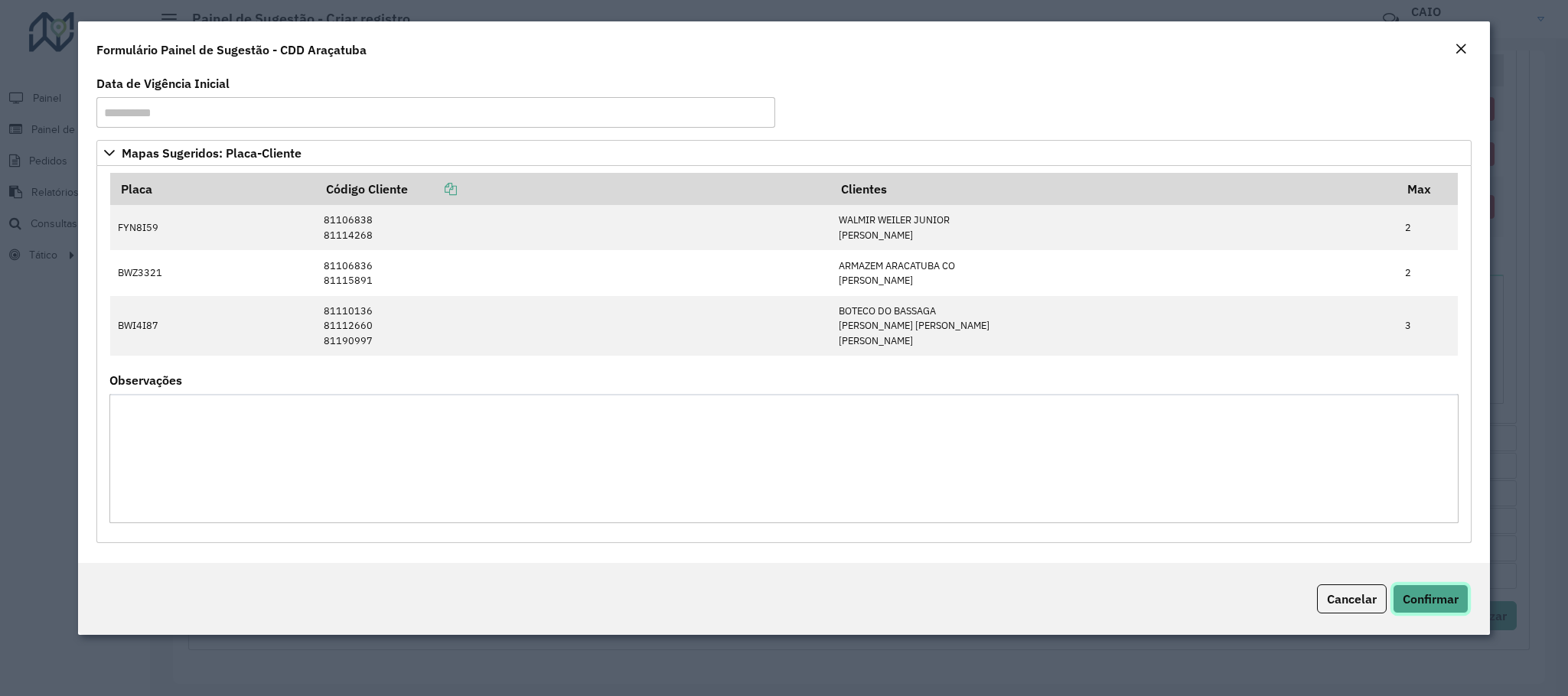
click at [1424, 590] on button "Confirmar" at bounding box center [1431, 598] width 76 height 29
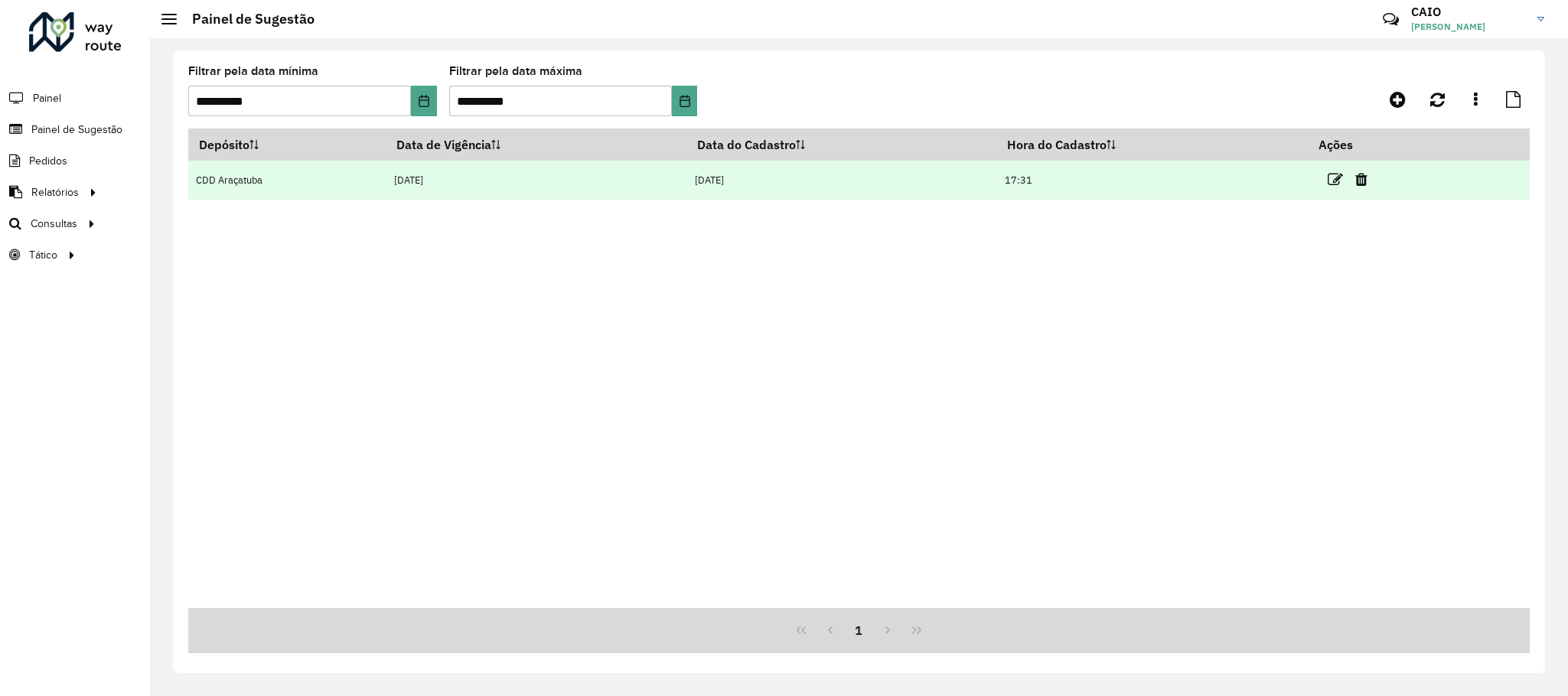
click at [1324, 177] on td at bounding box center [1354, 180] width 91 height 39
click at [1331, 177] on icon at bounding box center [1335, 179] width 15 height 15
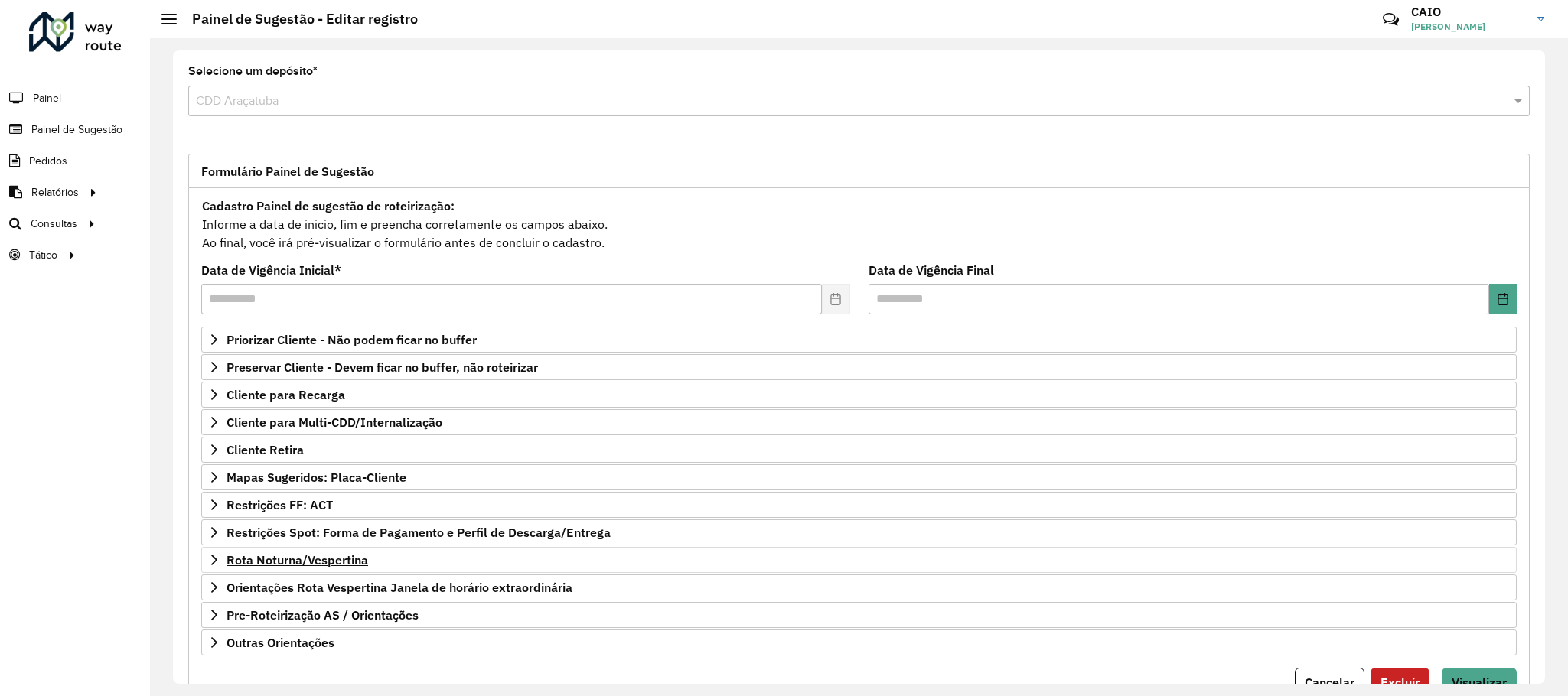
scroll to position [79, 0]
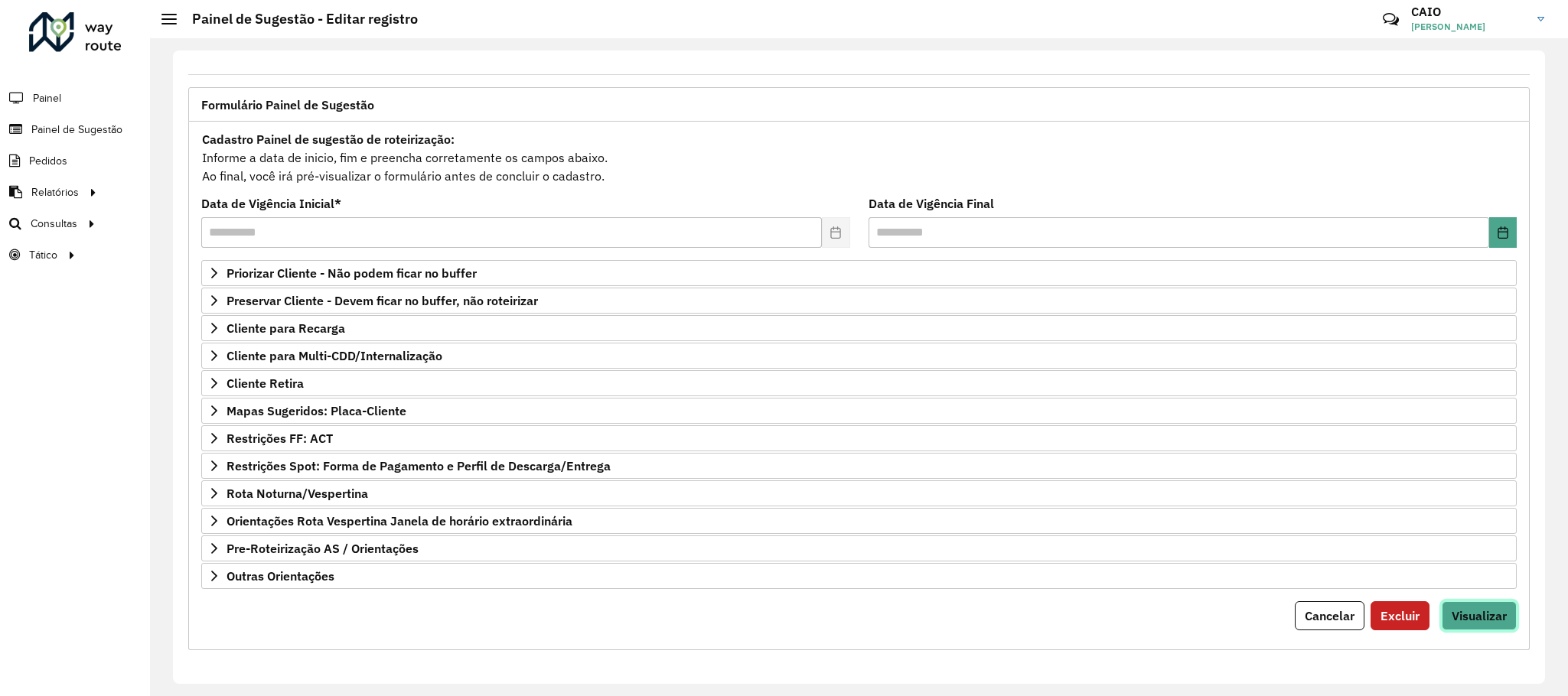
click at [1452, 608] on span "Visualizar" at bounding box center [1479, 615] width 55 height 15
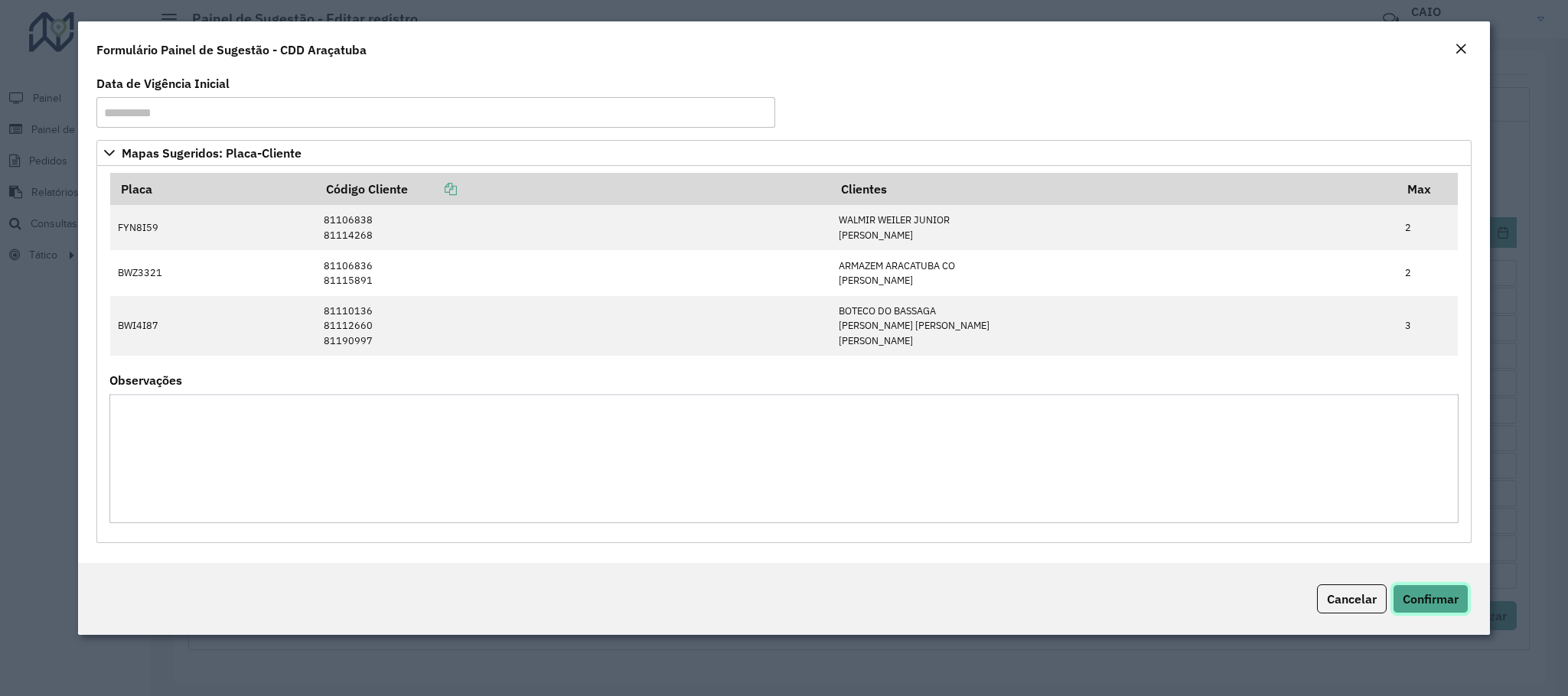
click at [1418, 606] on span "Confirmar" at bounding box center [1431, 598] width 56 height 15
